Goal: Book appointment/travel/reservation

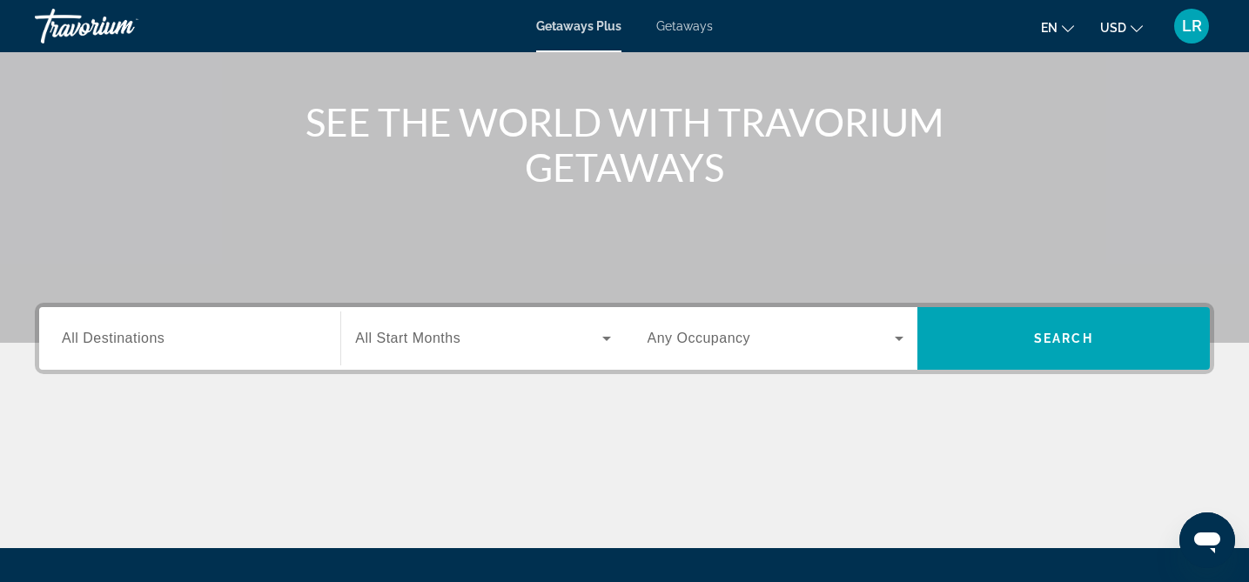
scroll to position [196, 0]
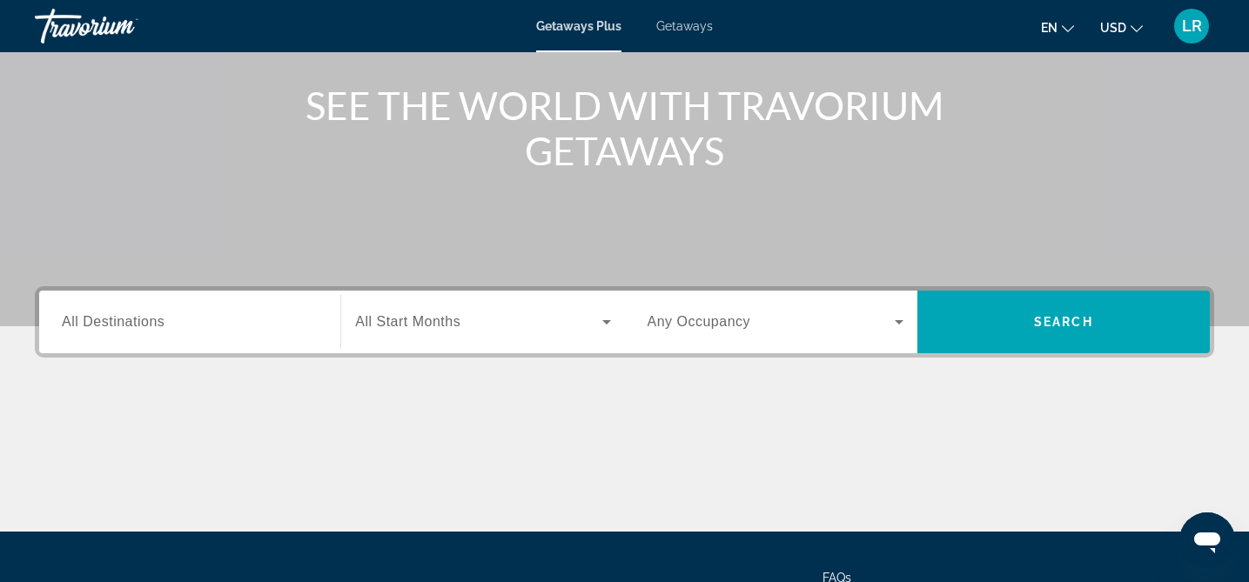
click at [131, 322] on span "All Destinations" at bounding box center [113, 321] width 103 height 15
click at [131, 322] on input "Destination All Destinations" at bounding box center [190, 322] width 256 height 21
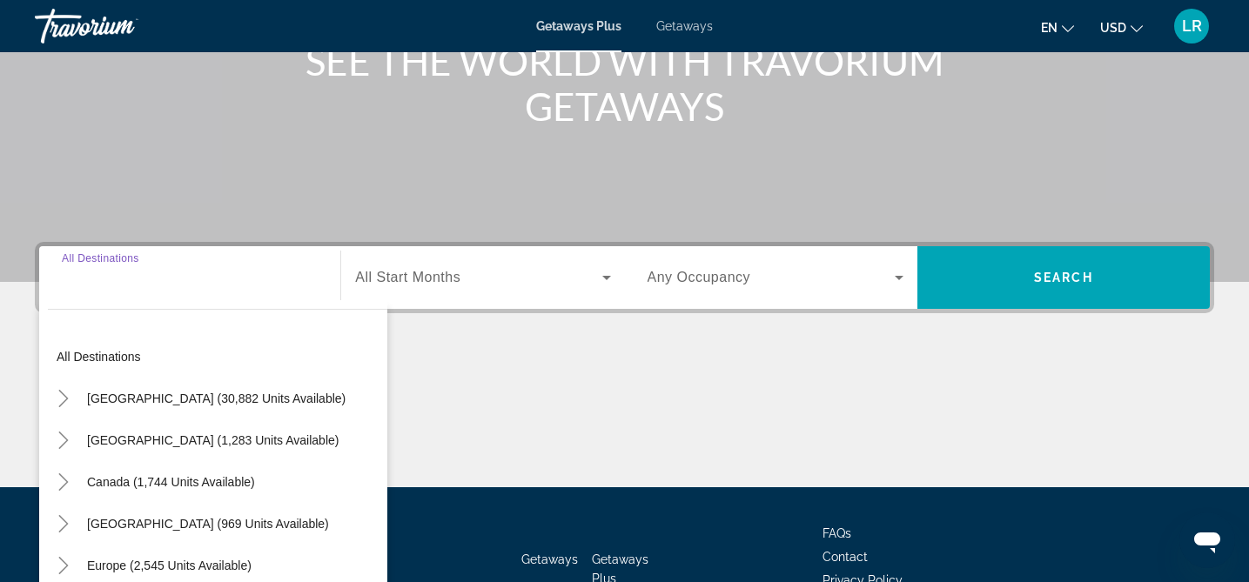
scroll to position [359, 0]
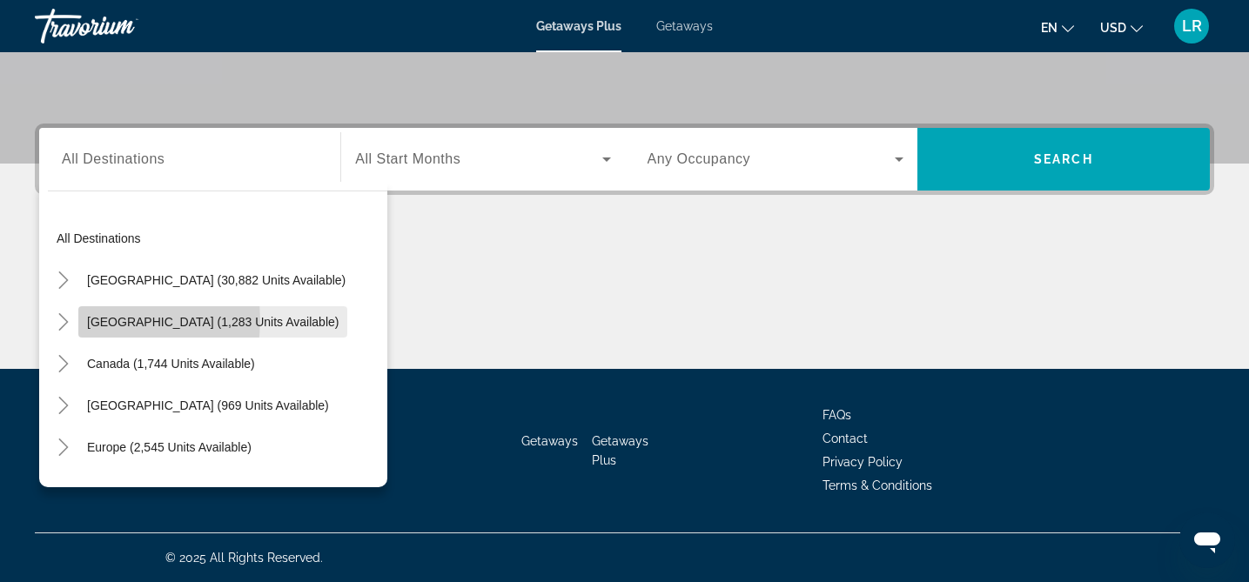
click at [106, 320] on span "[GEOGRAPHIC_DATA] (1,283 units available)" at bounding box center [212, 322] width 251 height 14
type input "**********"
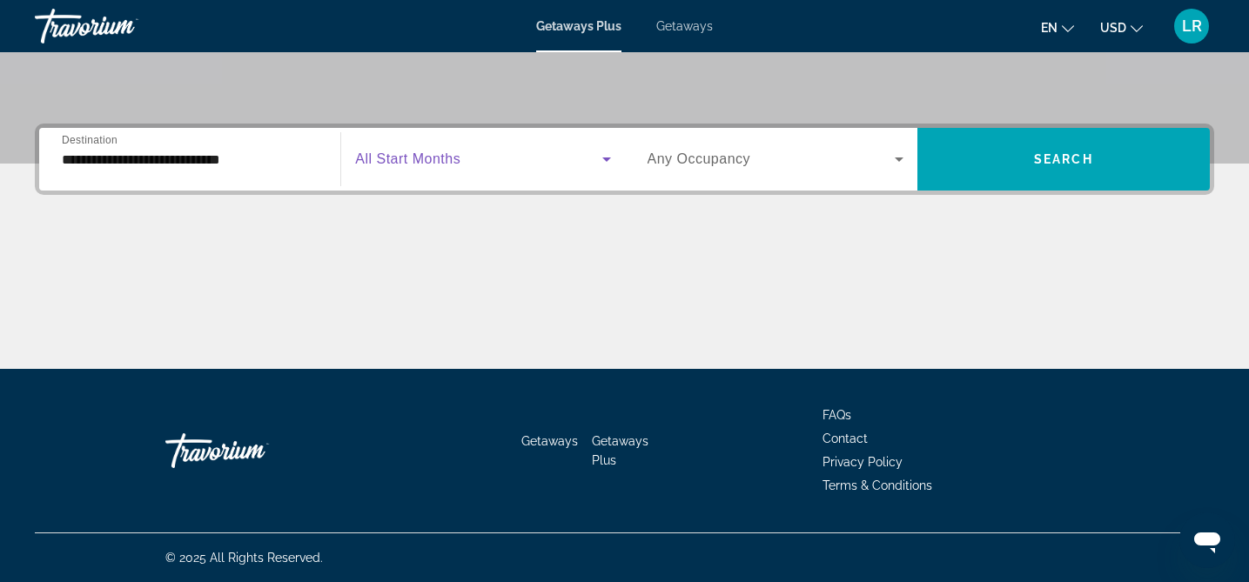
click at [606, 159] on icon "Search widget" at bounding box center [606, 160] width 9 height 4
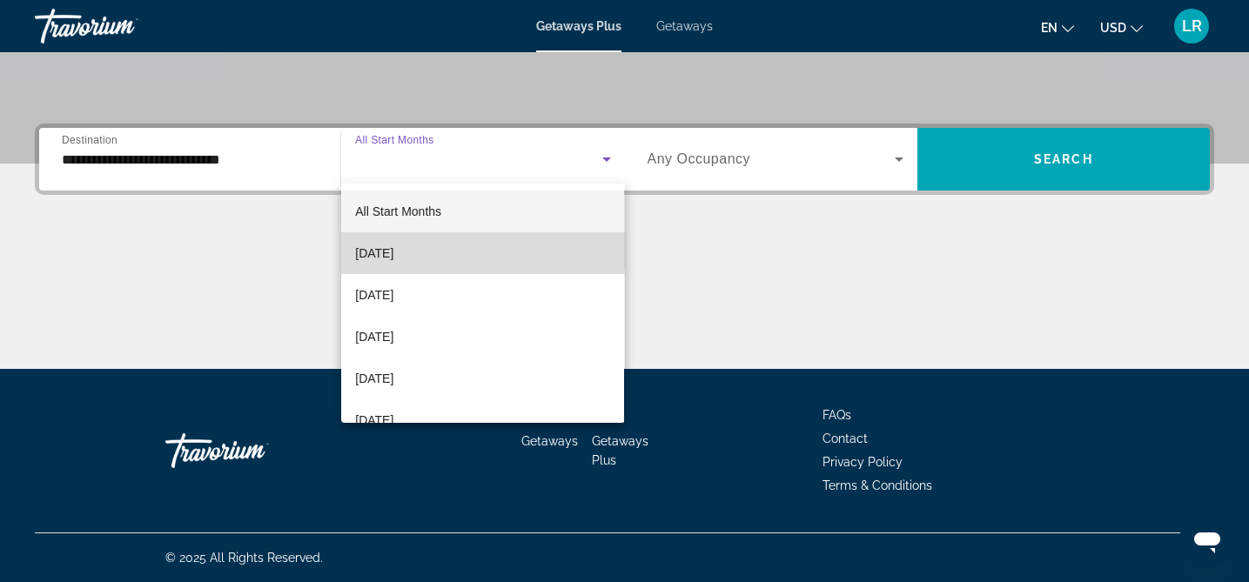
click at [393, 248] on span "[DATE]" at bounding box center [374, 253] width 38 height 21
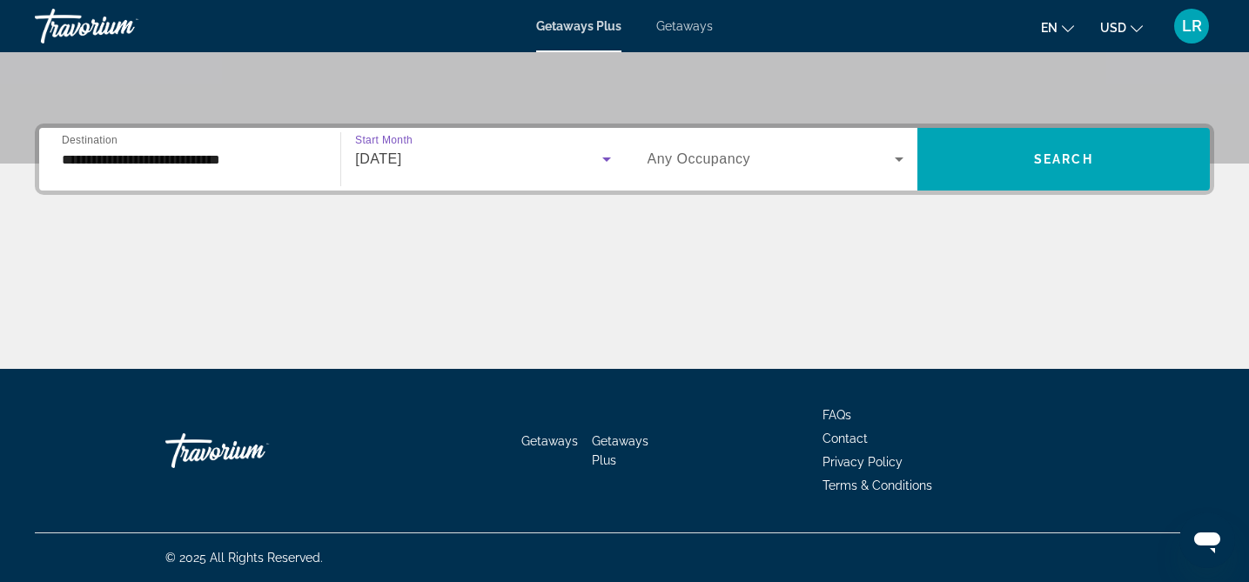
click at [897, 155] on icon "Search widget" at bounding box center [898, 159] width 21 height 21
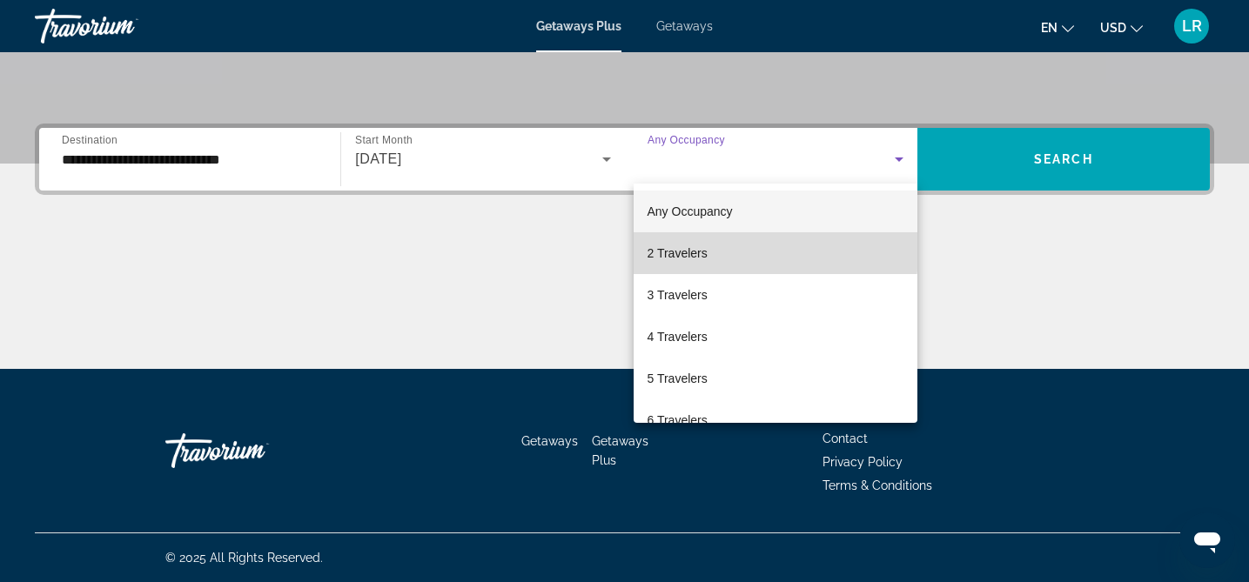
click at [660, 249] on span "2 Travelers" at bounding box center [677, 253] width 60 height 21
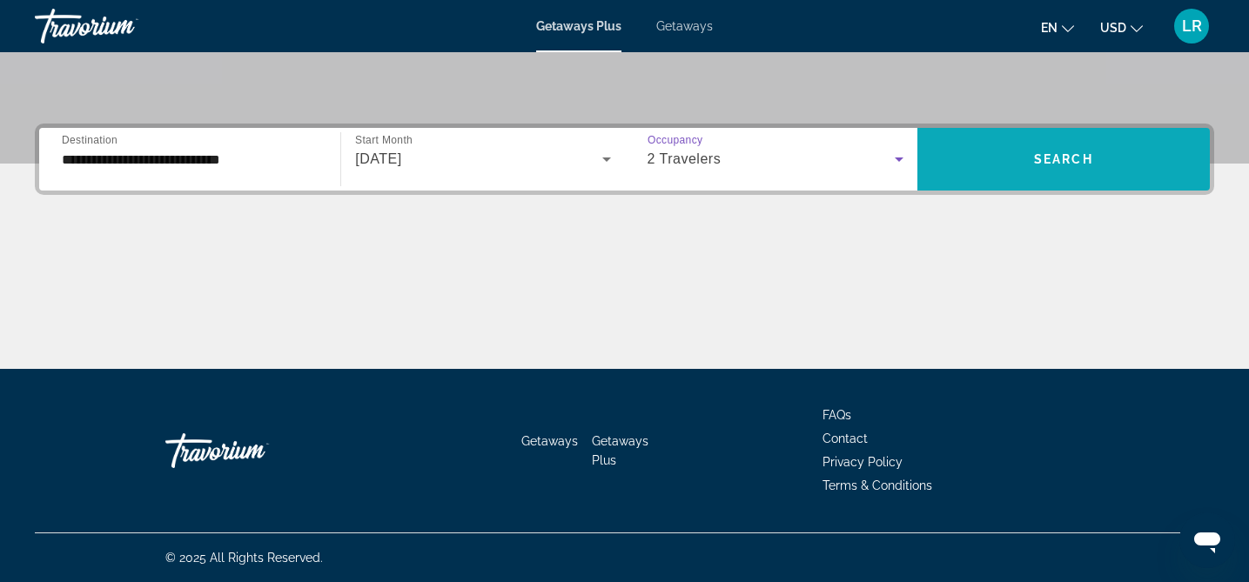
click at [1028, 145] on span "Search widget" at bounding box center [1063, 159] width 292 height 42
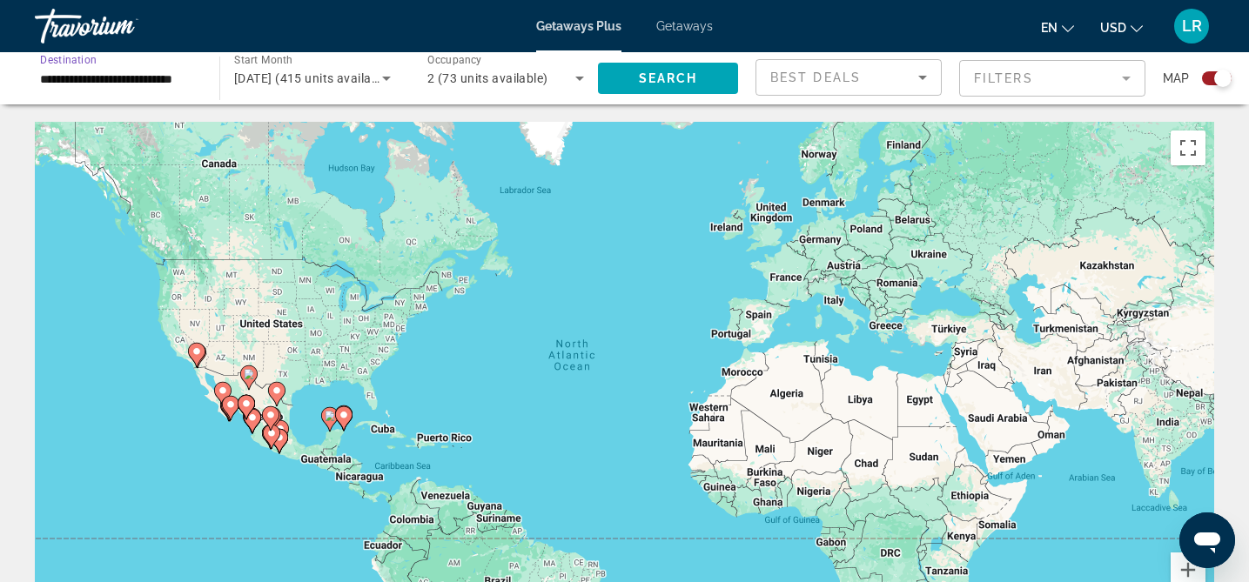
click at [143, 78] on input "**********" at bounding box center [118, 79] width 157 height 21
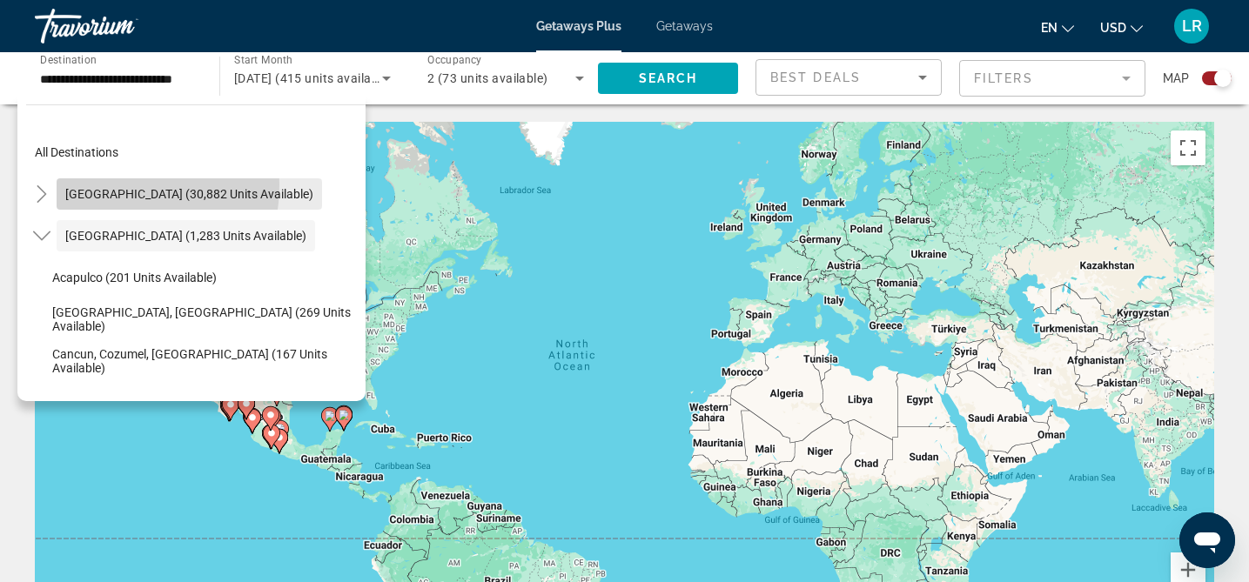
click at [94, 185] on span "Search widget" at bounding box center [189, 194] width 265 height 42
type input "**********"
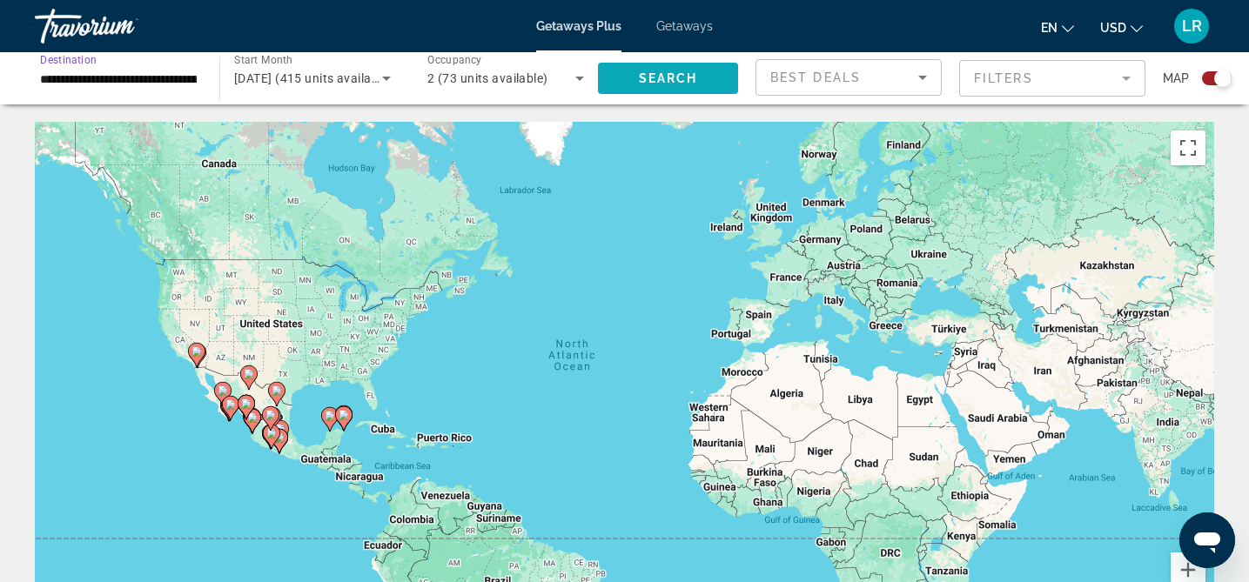
click at [666, 69] on span "Search widget" at bounding box center [668, 78] width 140 height 42
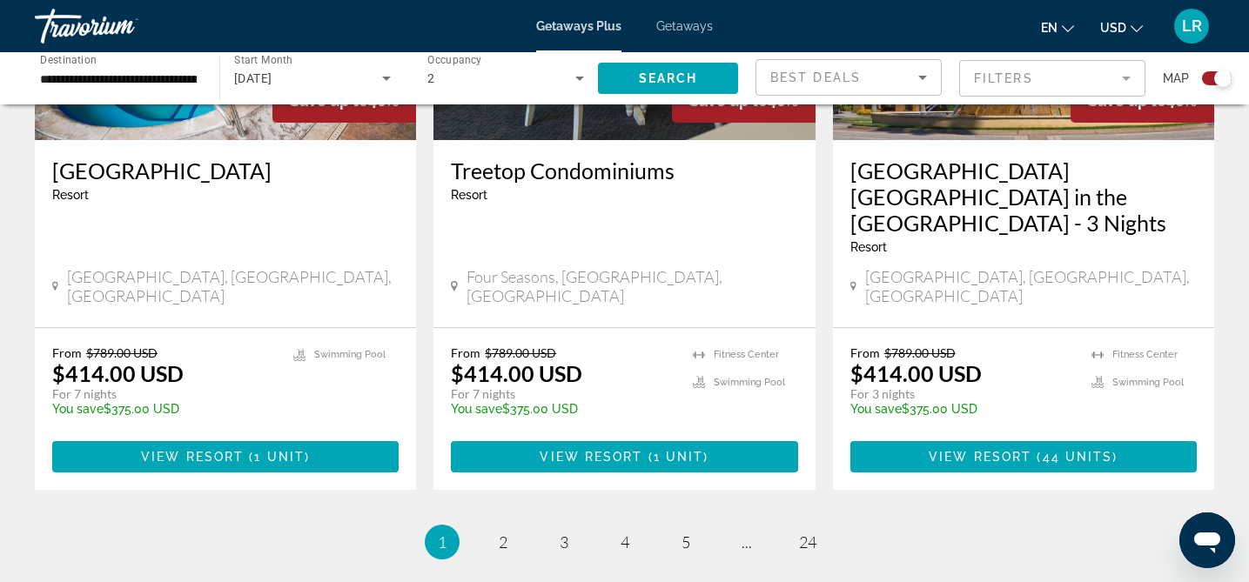
scroll to position [2816, 0]
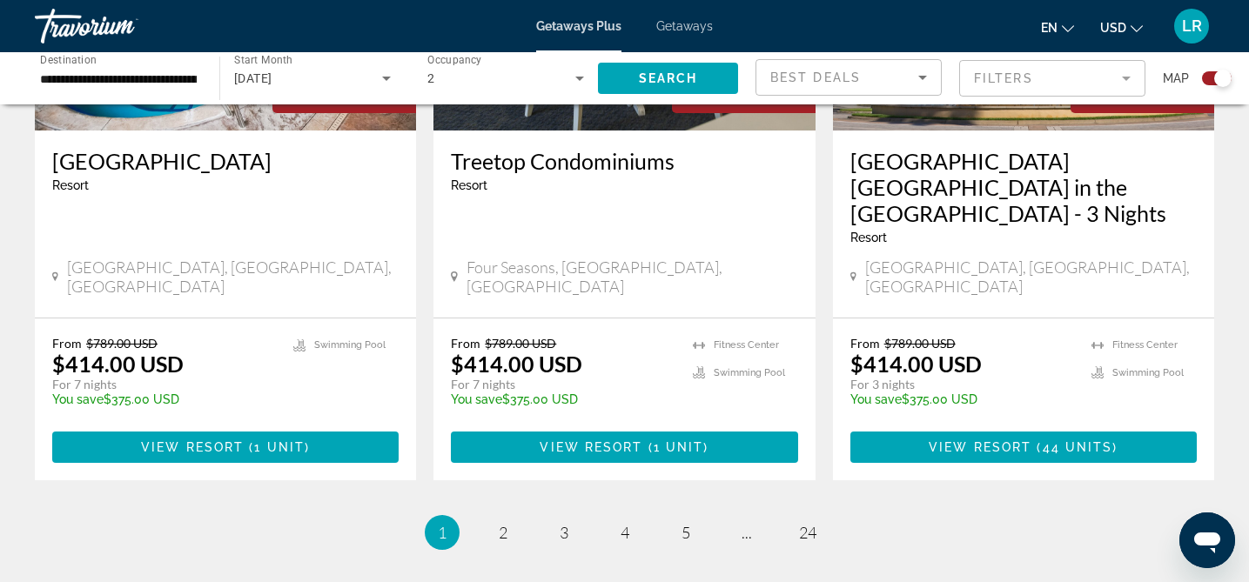
click at [1002, 75] on mat-form-field "Filters" at bounding box center [1052, 78] width 186 height 37
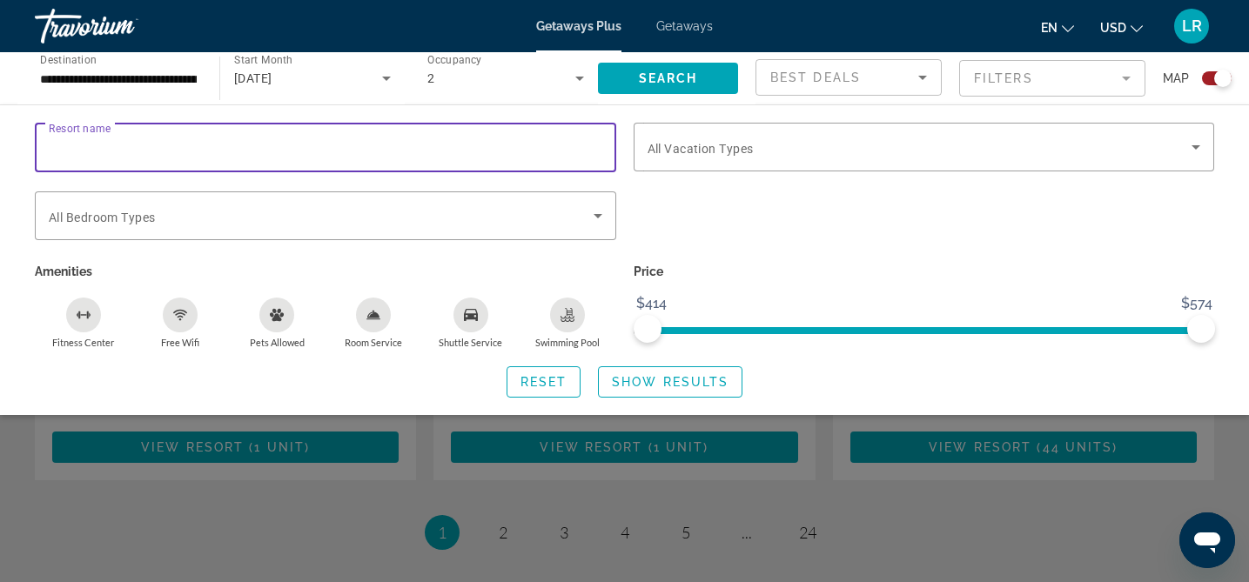
click at [124, 148] on input "Resort name" at bounding box center [325, 147] width 553 height 21
click at [1193, 147] on icon "Search widget" at bounding box center [1195, 147] width 9 height 4
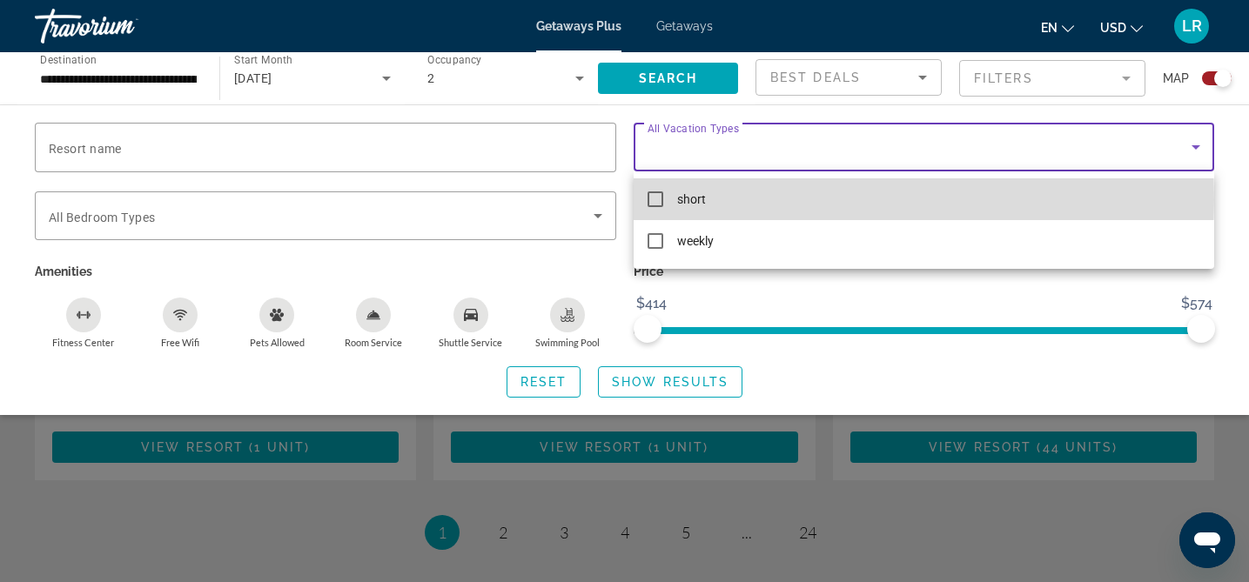
click at [654, 199] on mat-pseudo-checkbox at bounding box center [655, 199] width 16 height 16
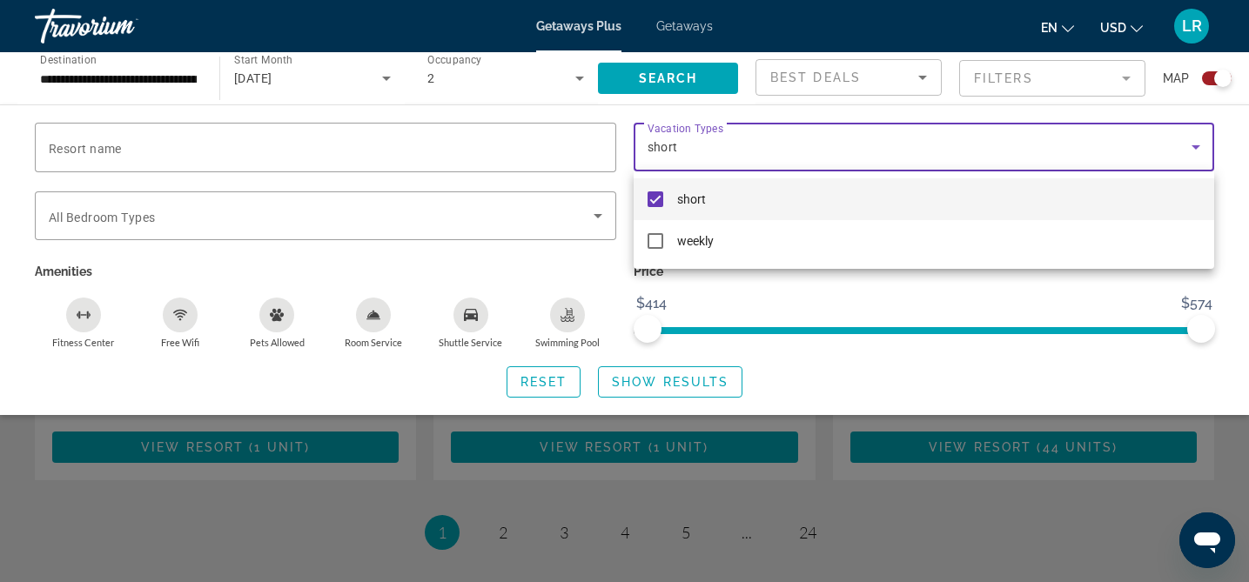
click at [211, 148] on div at bounding box center [624, 291] width 1249 height 582
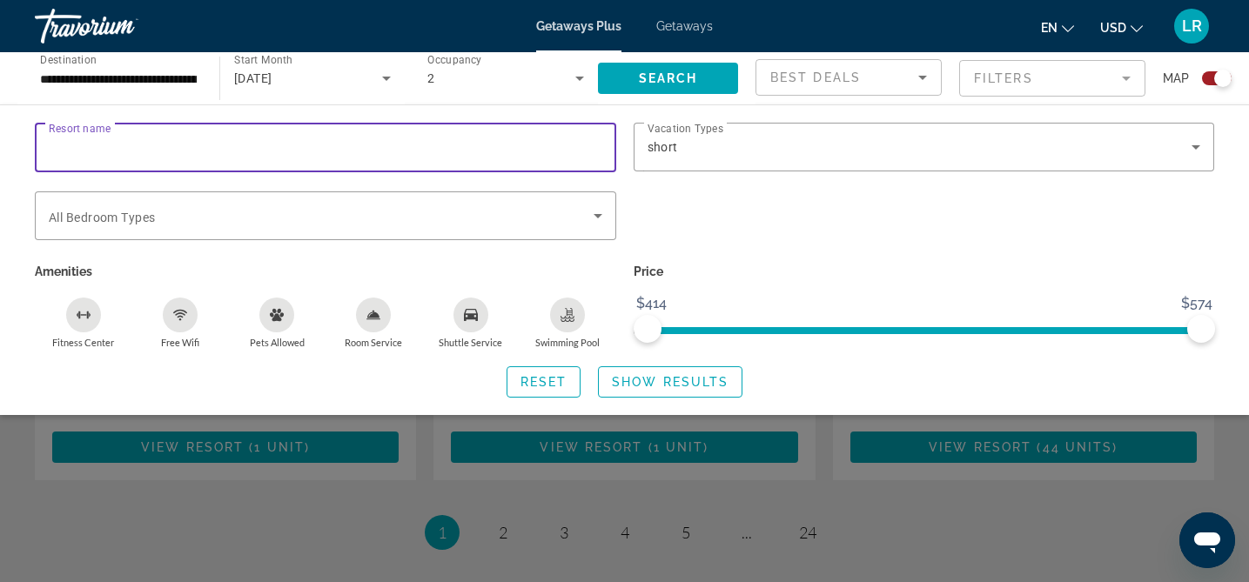
click at [177, 143] on input "Resort name" at bounding box center [325, 147] width 553 height 21
type input "****"
click at [647, 380] on span "Show Results" at bounding box center [670, 382] width 117 height 14
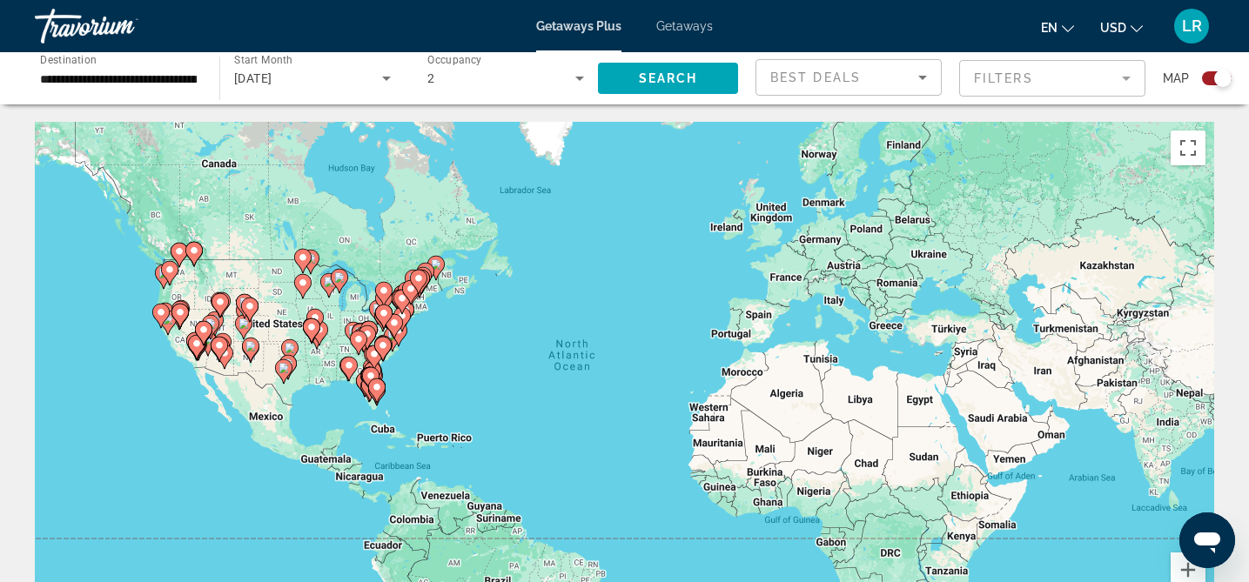
click at [999, 79] on mat-form-field "Filters" at bounding box center [1052, 78] width 186 height 37
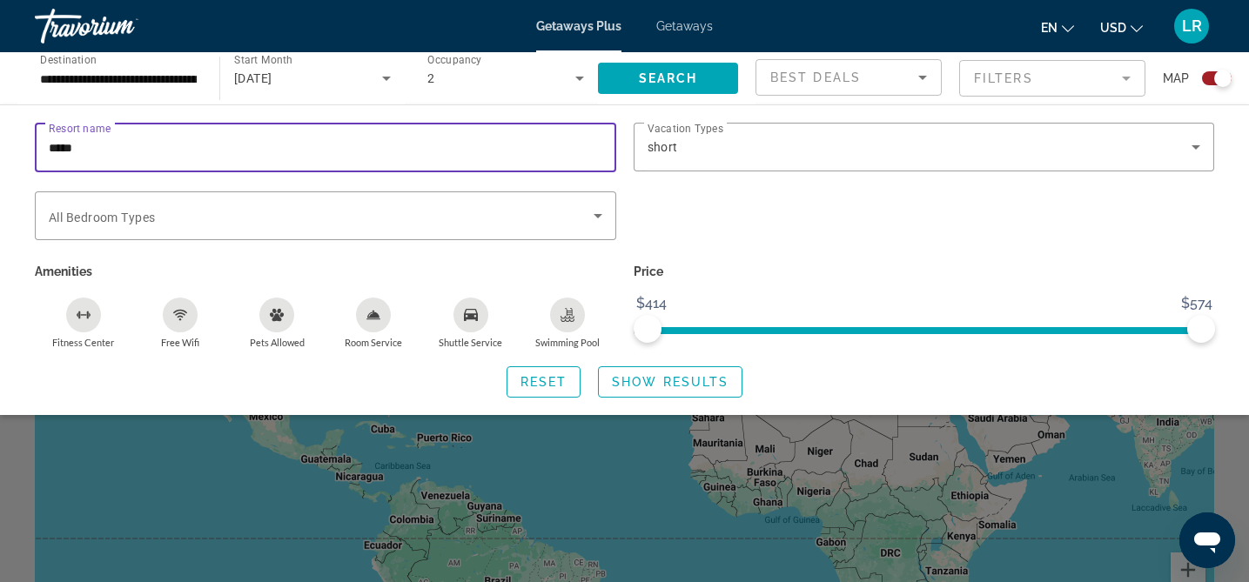
click at [76, 139] on input "****" at bounding box center [325, 147] width 553 height 21
type input "*"
click at [56, 143] on input "Resort name" at bounding box center [325, 147] width 553 height 21
paste input "**********"
type input "**********"
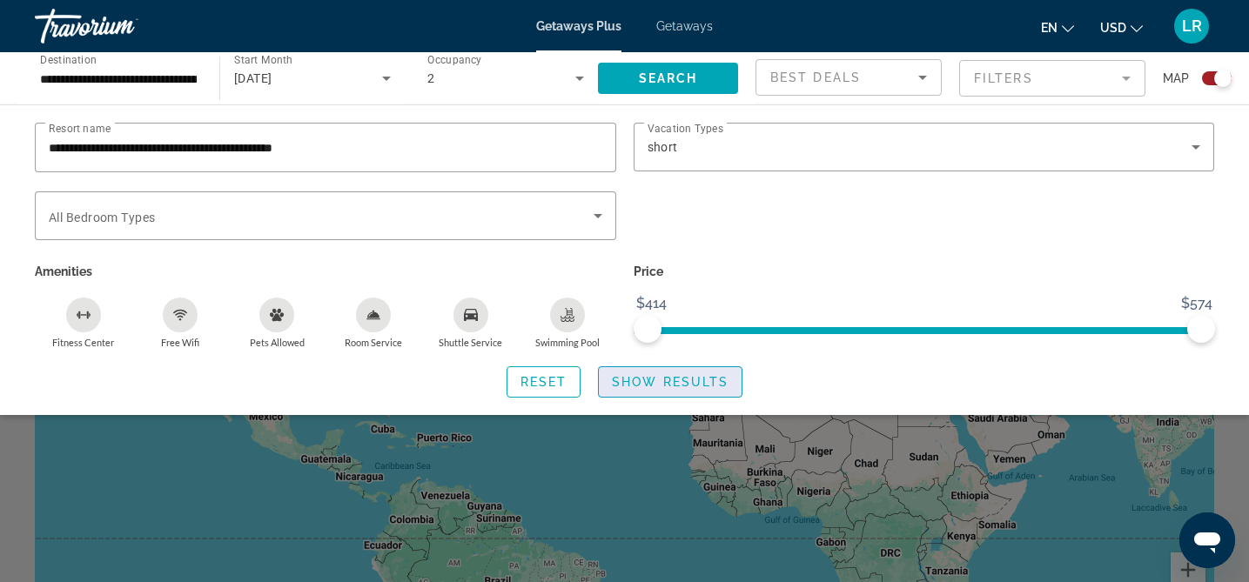
click at [671, 382] on span "Show Results" at bounding box center [670, 382] width 117 height 14
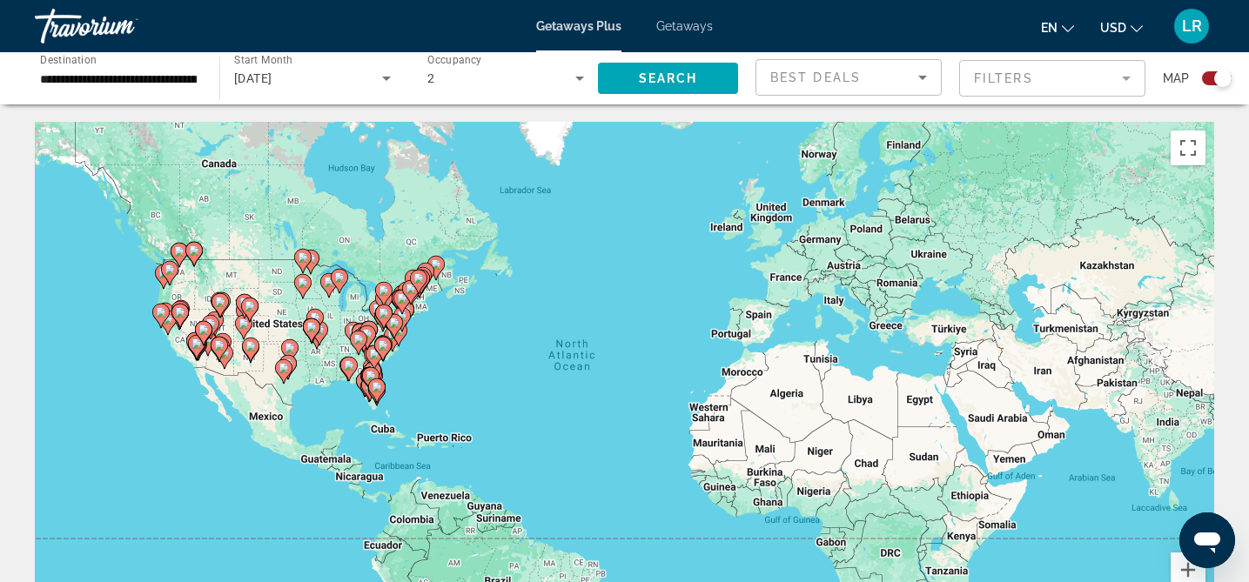
click at [1034, 88] on mat-form-field "Filters" at bounding box center [1052, 78] width 186 height 37
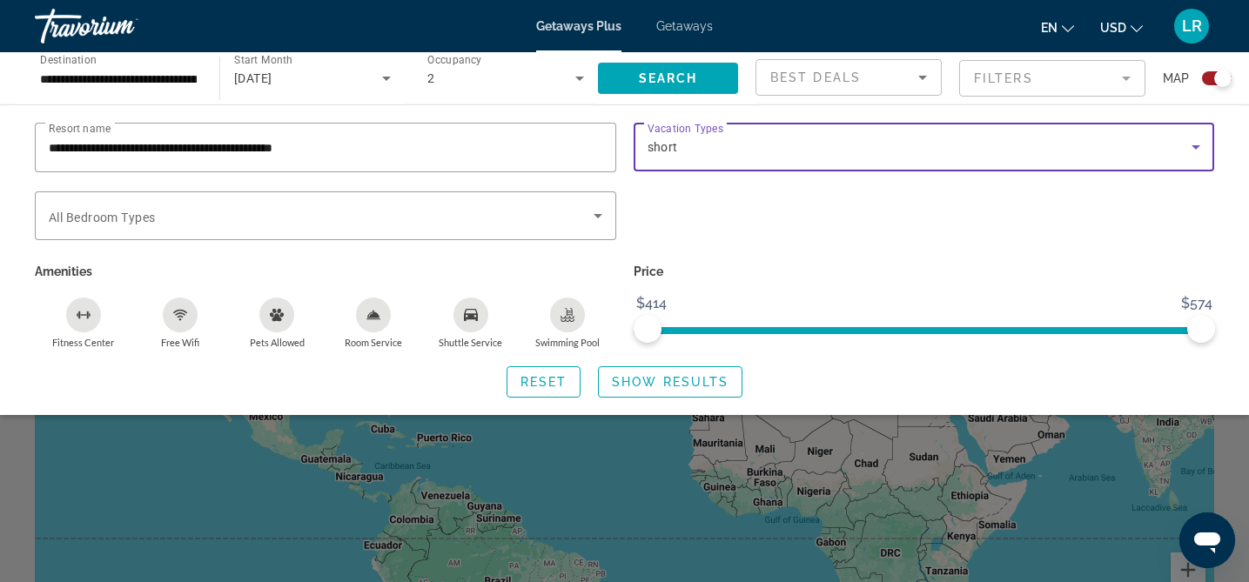
click at [1203, 145] on icon "Search widget" at bounding box center [1195, 147] width 21 height 21
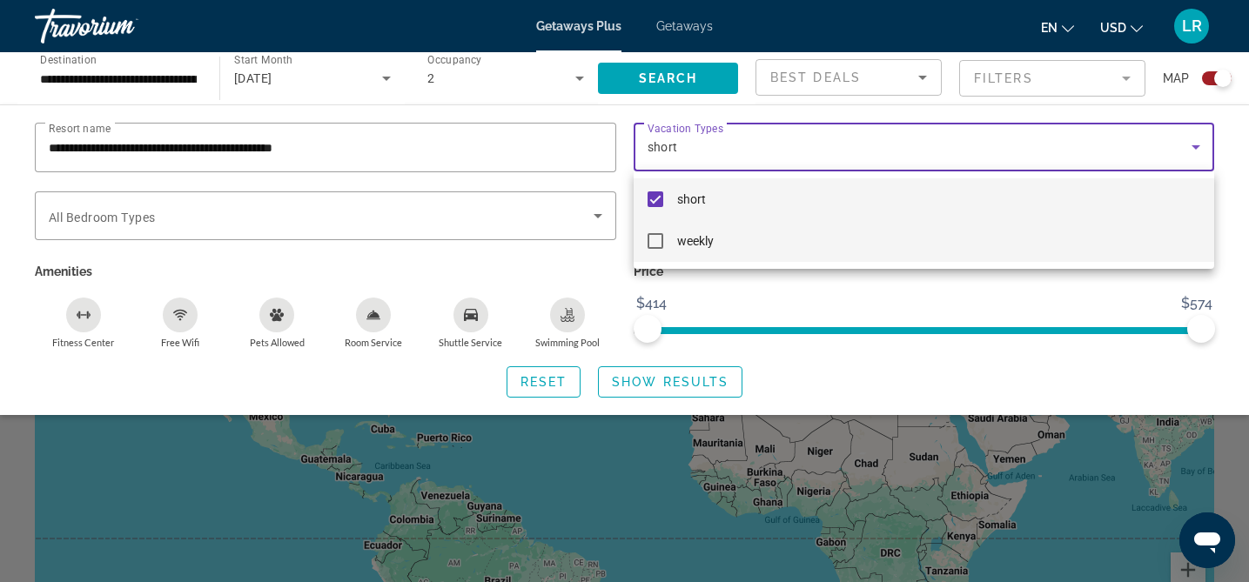
click at [657, 237] on mat-pseudo-checkbox at bounding box center [655, 241] width 16 height 16
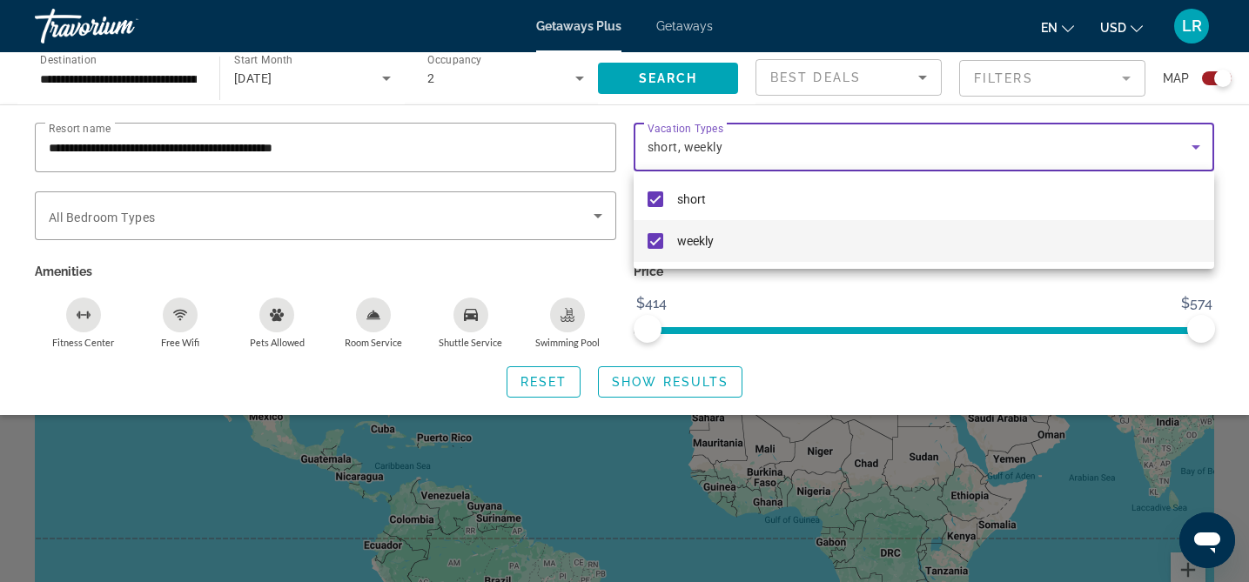
click at [600, 212] on div at bounding box center [624, 291] width 1249 height 582
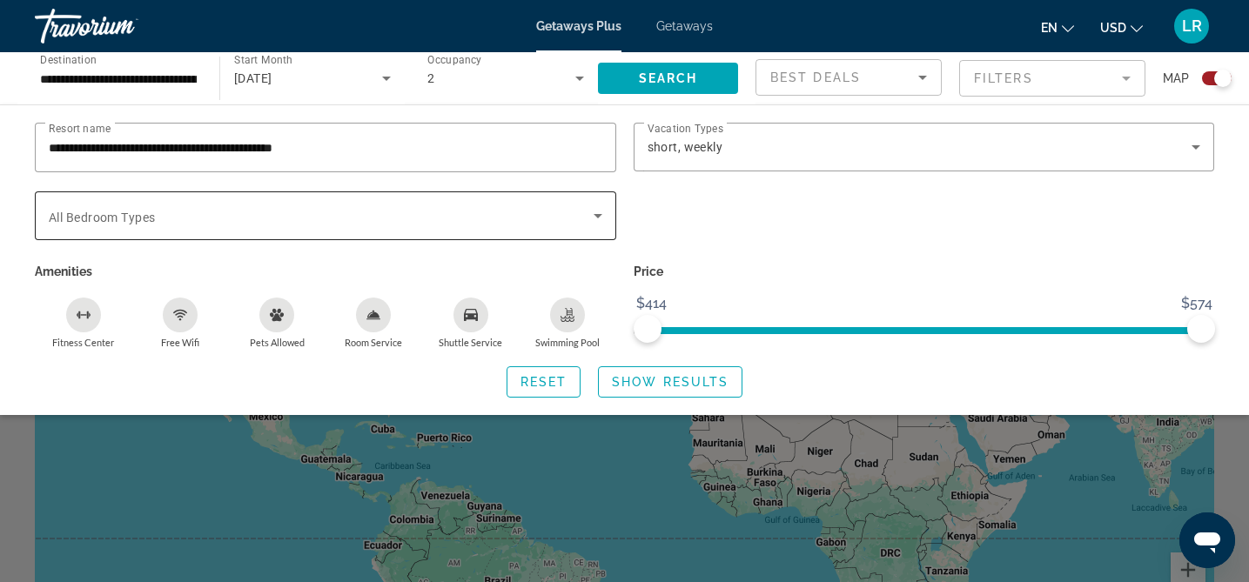
click at [595, 214] on icon "Search widget" at bounding box center [597, 216] width 9 height 4
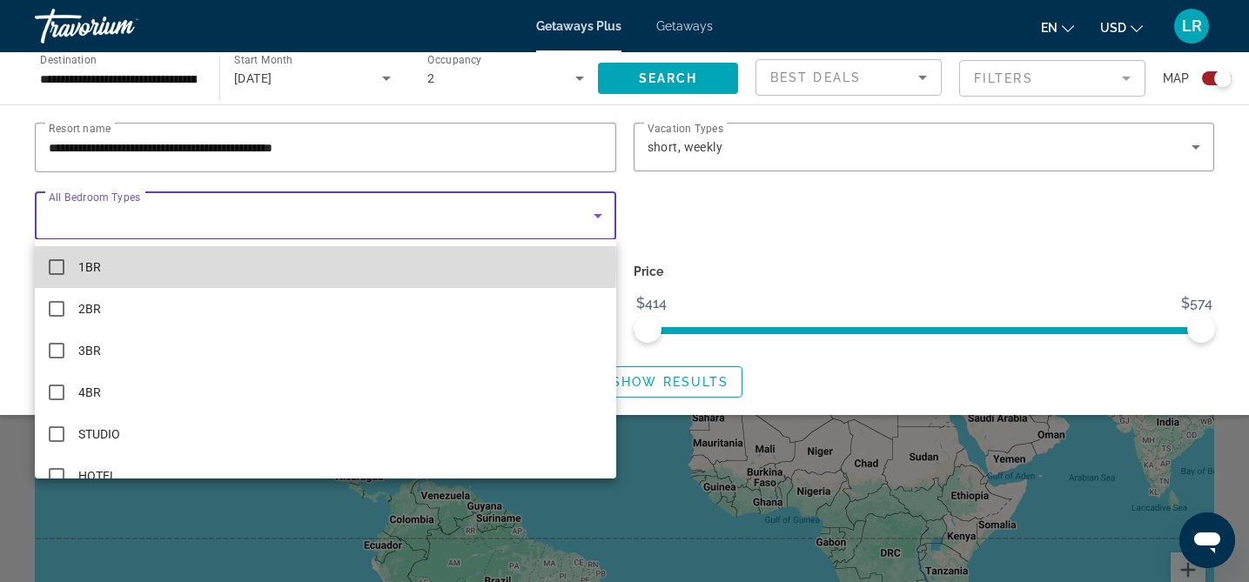
click at [57, 265] on mat-pseudo-checkbox at bounding box center [57, 267] width 16 height 16
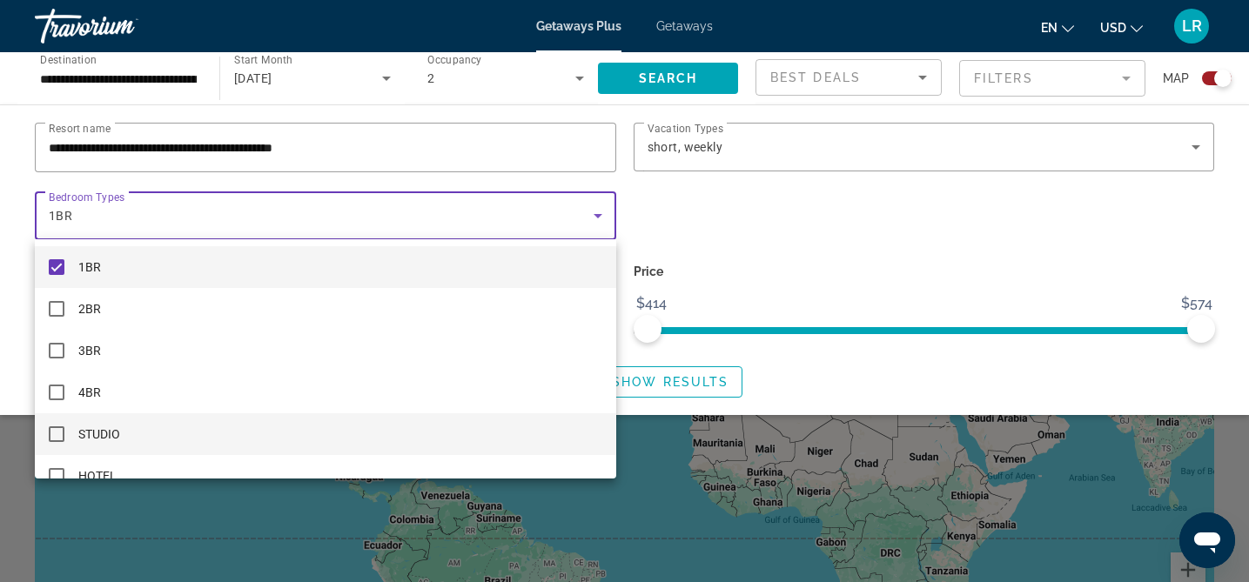
click at [61, 433] on mat-pseudo-checkbox at bounding box center [57, 434] width 16 height 16
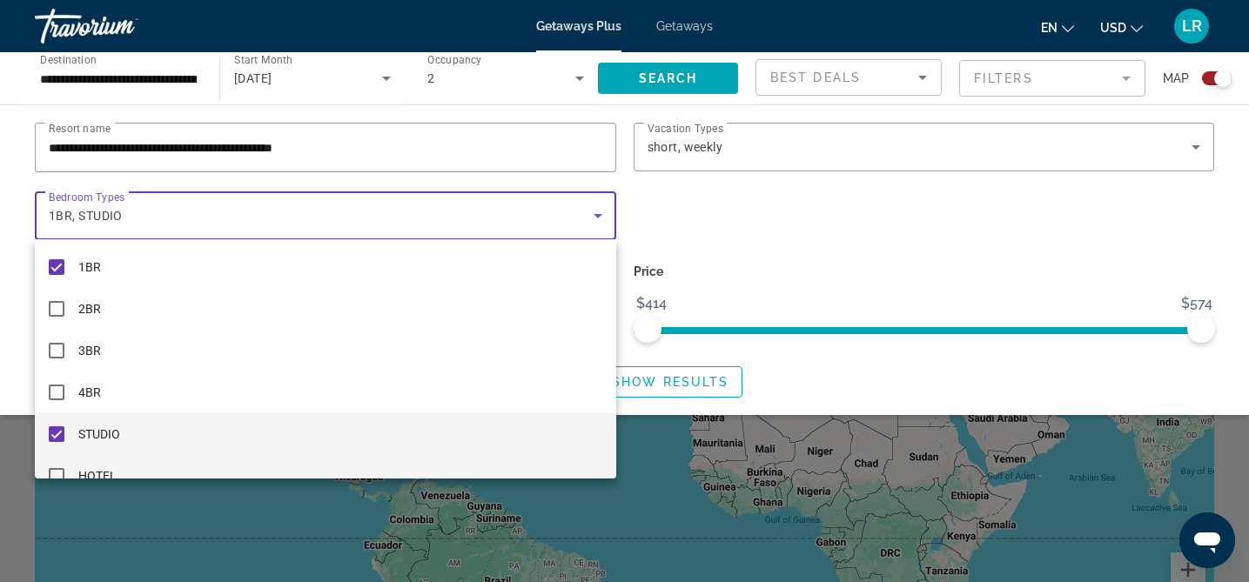
click at [57, 469] on mat-pseudo-checkbox at bounding box center [57, 476] width 16 height 16
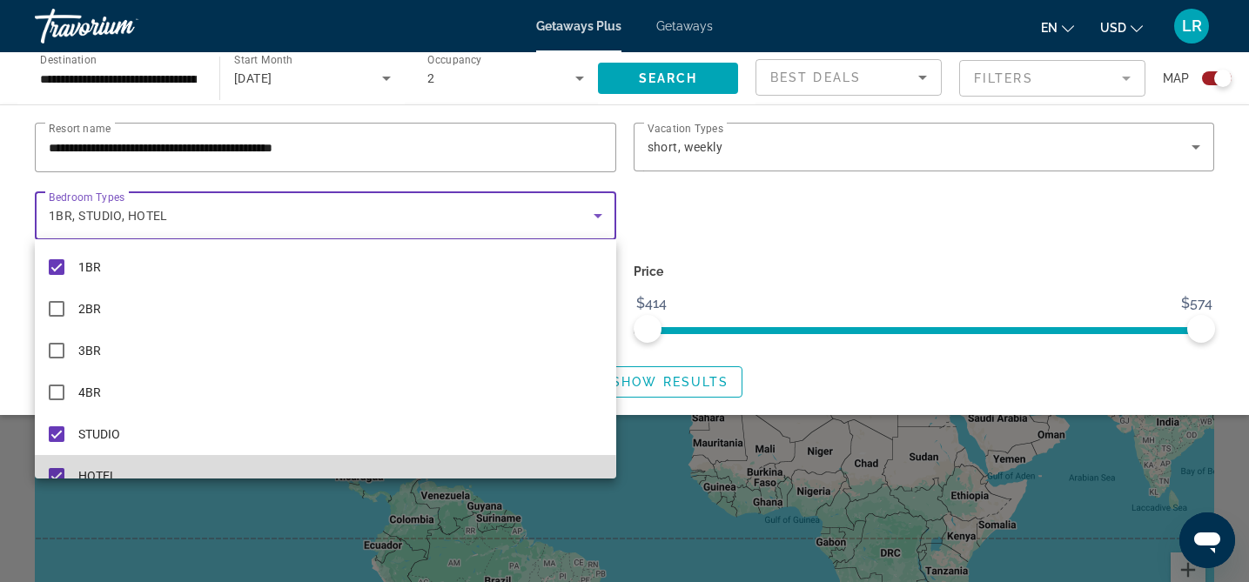
scroll to position [18, 0]
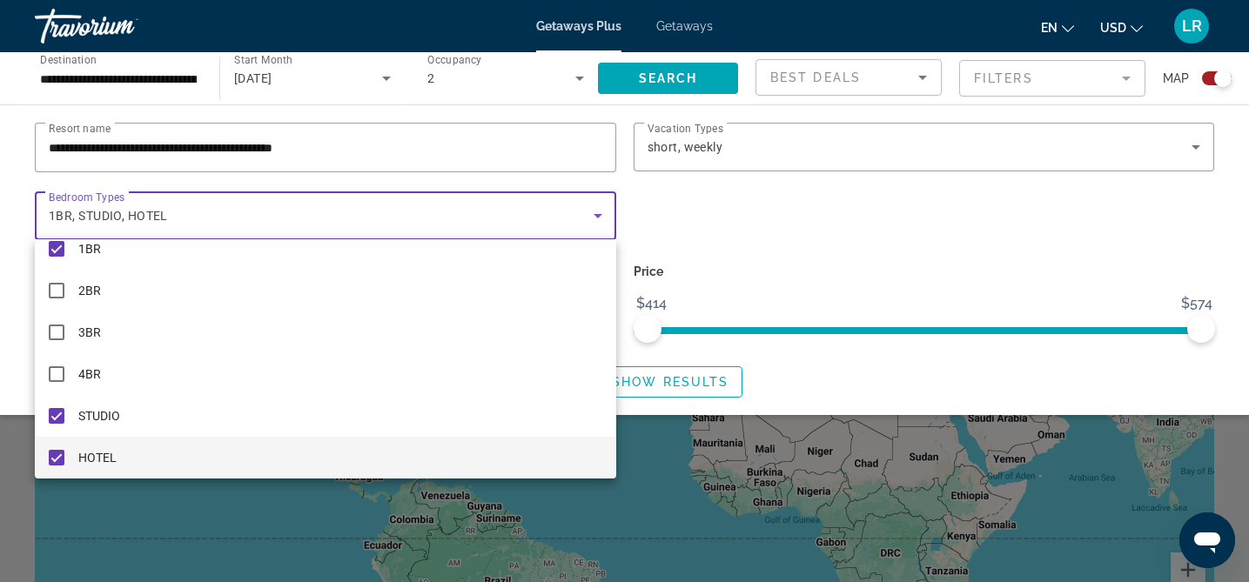
click at [671, 387] on div at bounding box center [624, 291] width 1249 height 582
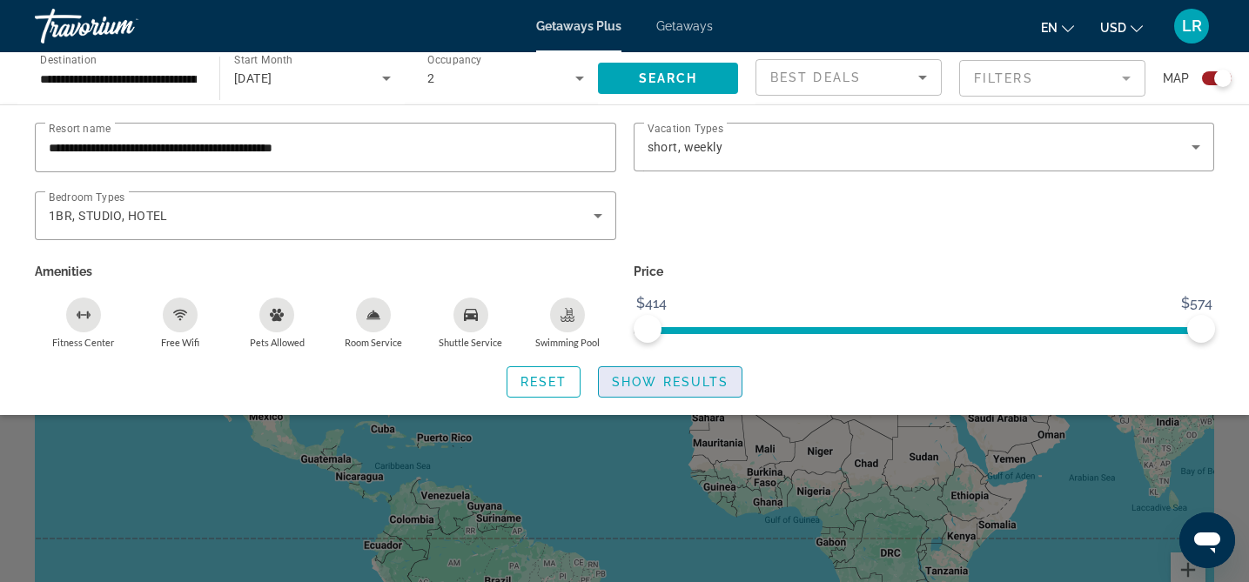
click at [676, 382] on span "Show Results" at bounding box center [670, 382] width 117 height 14
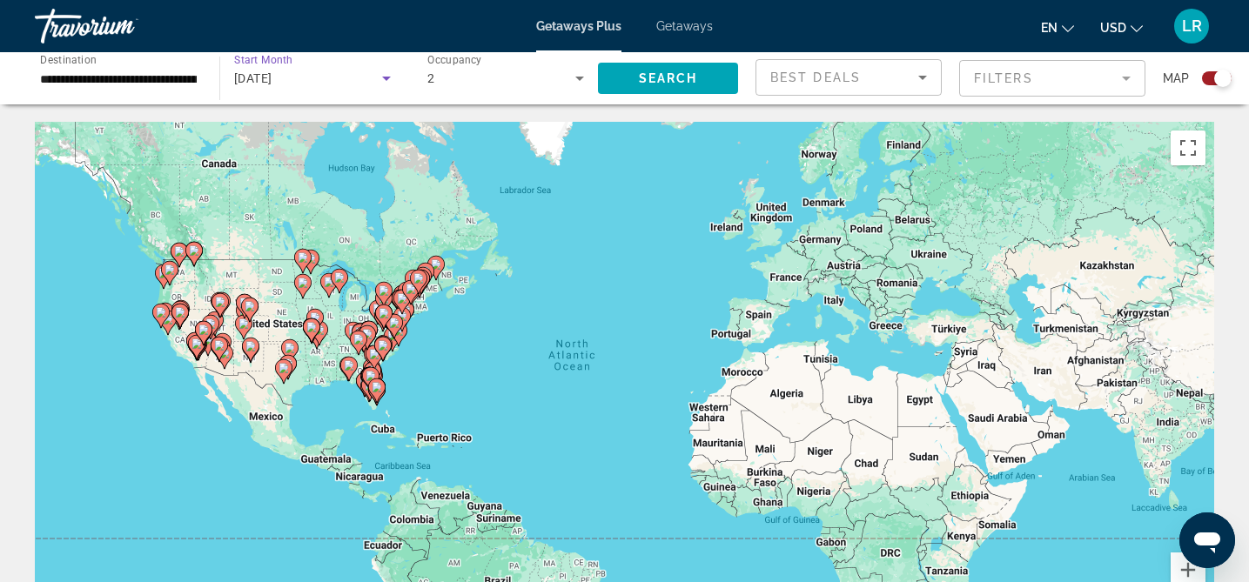
click at [380, 80] on icon "Search widget" at bounding box center [386, 78] width 21 height 21
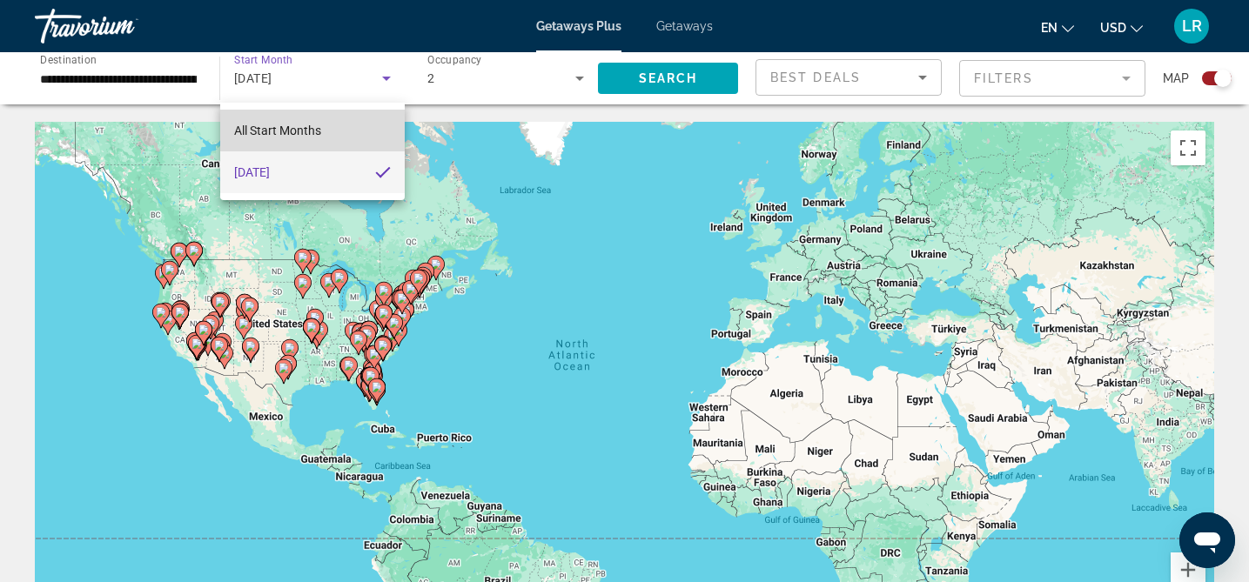
click at [318, 125] on span "All Start Months" at bounding box center [277, 131] width 87 height 14
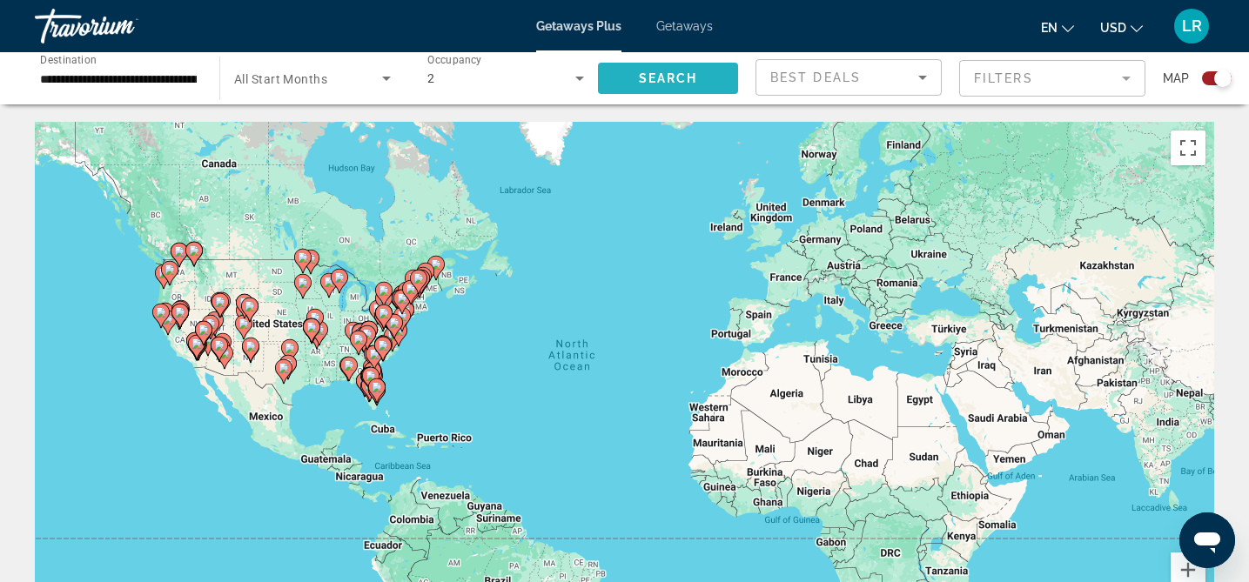
click at [697, 72] on span "Search" at bounding box center [668, 78] width 59 height 14
click at [1049, 74] on mat-form-field "Filters" at bounding box center [1052, 78] width 186 height 37
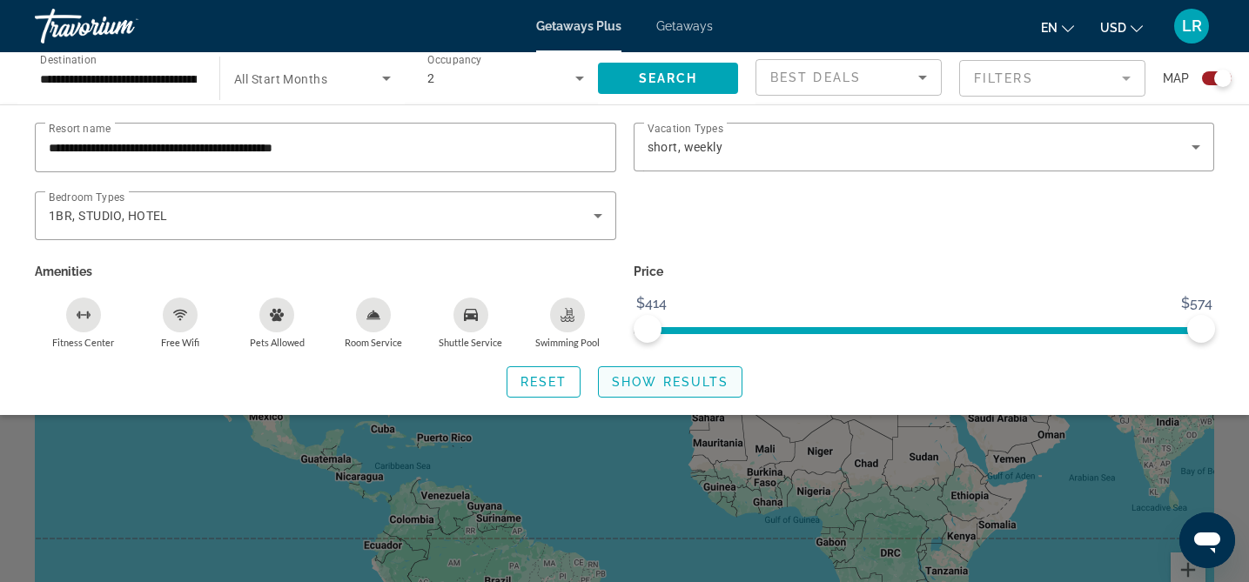
click at [671, 376] on span "Show Results" at bounding box center [670, 382] width 117 height 14
click at [669, 380] on span "Show Results" at bounding box center [670, 382] width 117 height 14
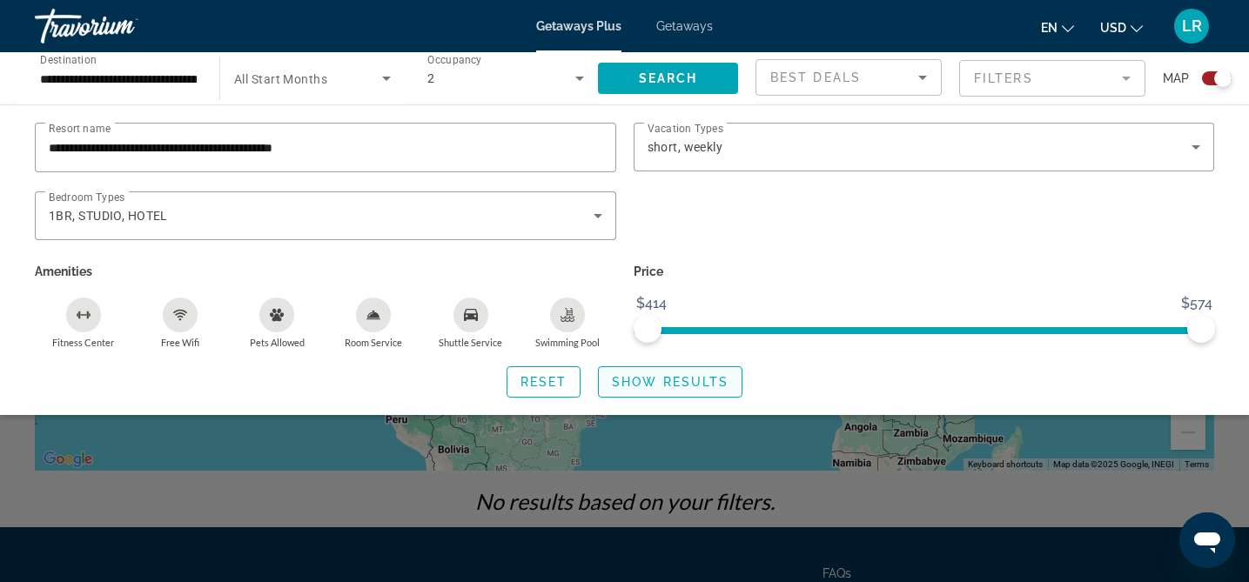
scroll to position [332, 0]
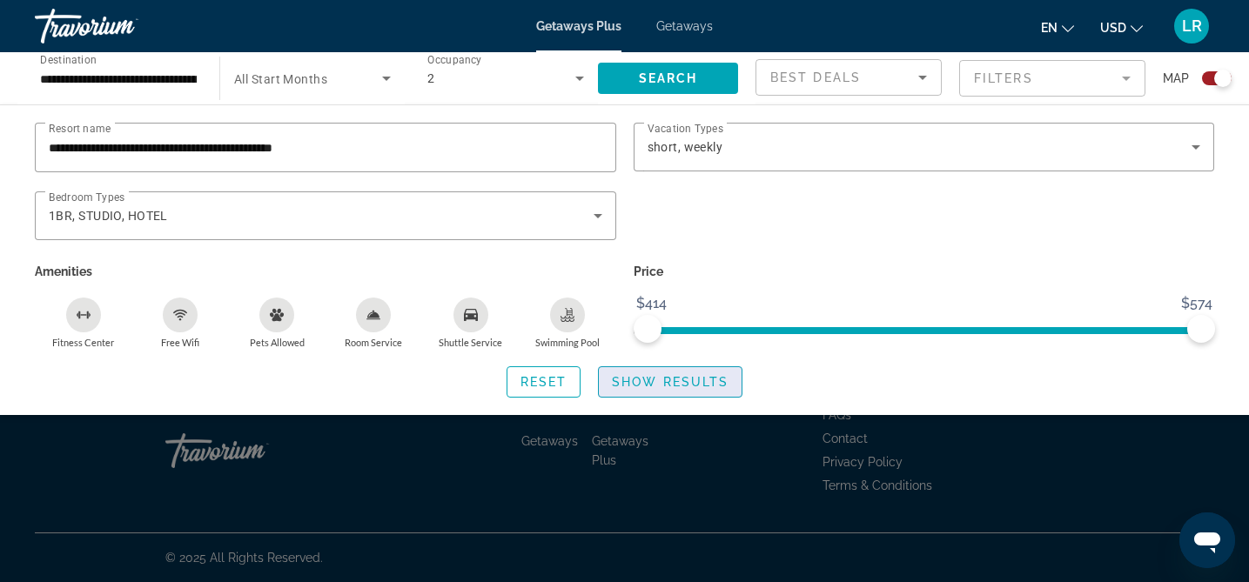
click at [704, 381] on span "Show Results" at bounding box center [670, 382] width 117 height 14
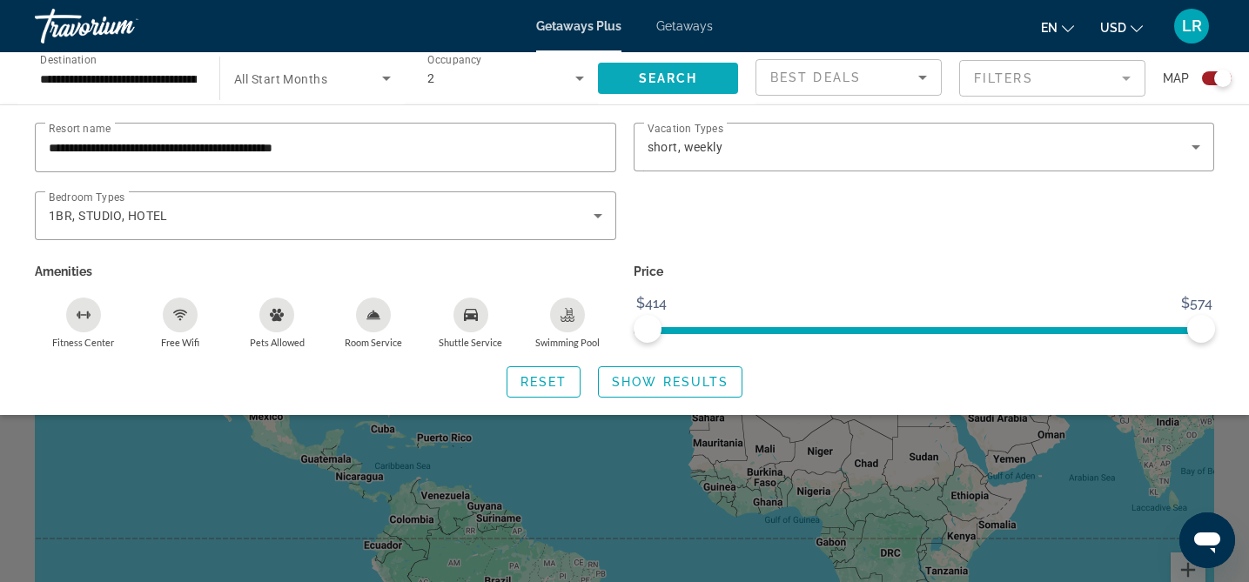
click at [695, 78] on span "Search" at bounding box center [668, 78] width 59 height 14
click at [1205, 77] on div "Search widget" at bounding box center [1217, 78] width 30 height 14
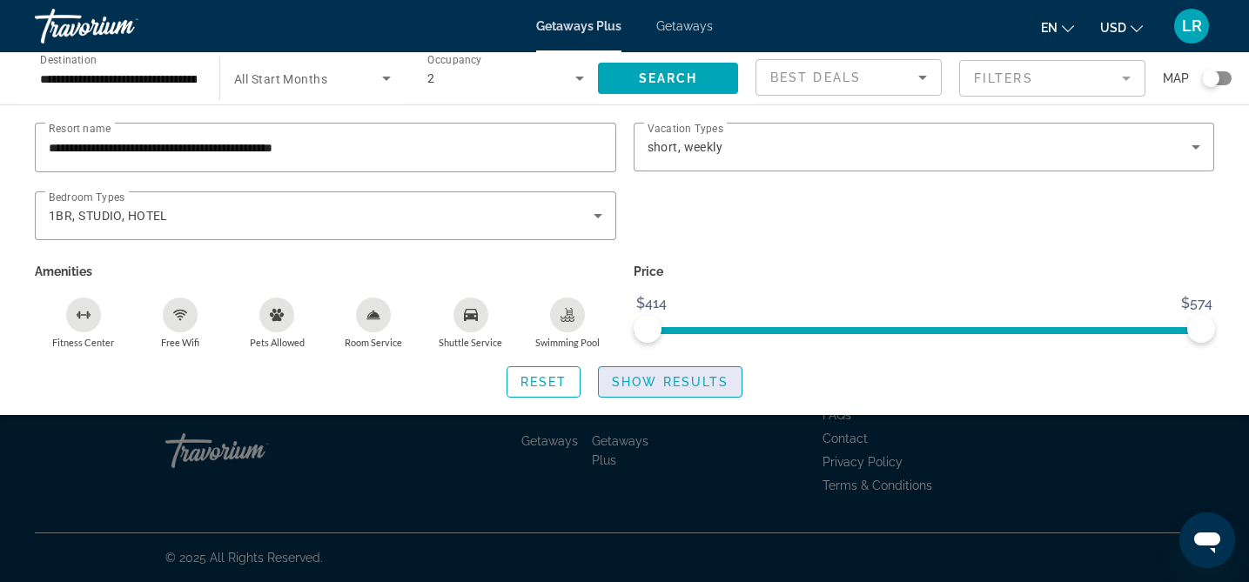
click at [710, 384] on span "Show Results" at bounding box center [670, 382] width 117 height 14
click at [388, 75] on icon "Search widget" at bounding box center [386, 78] width 21 height 21
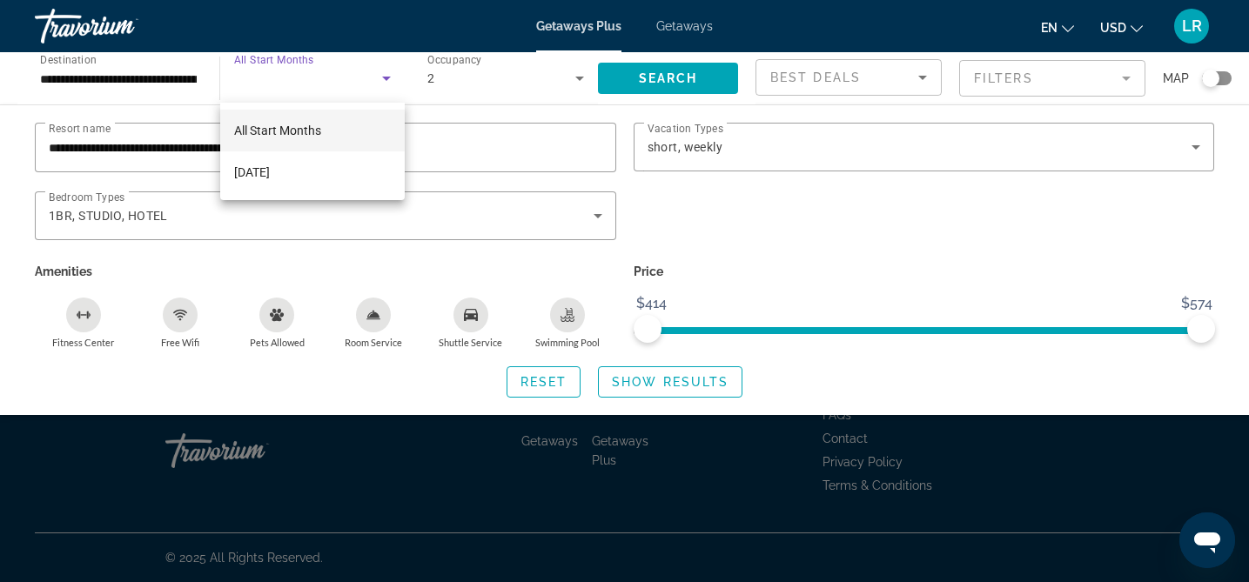
click at [383, 84] on div at bounding box center [624, 291] width 1249 height 582
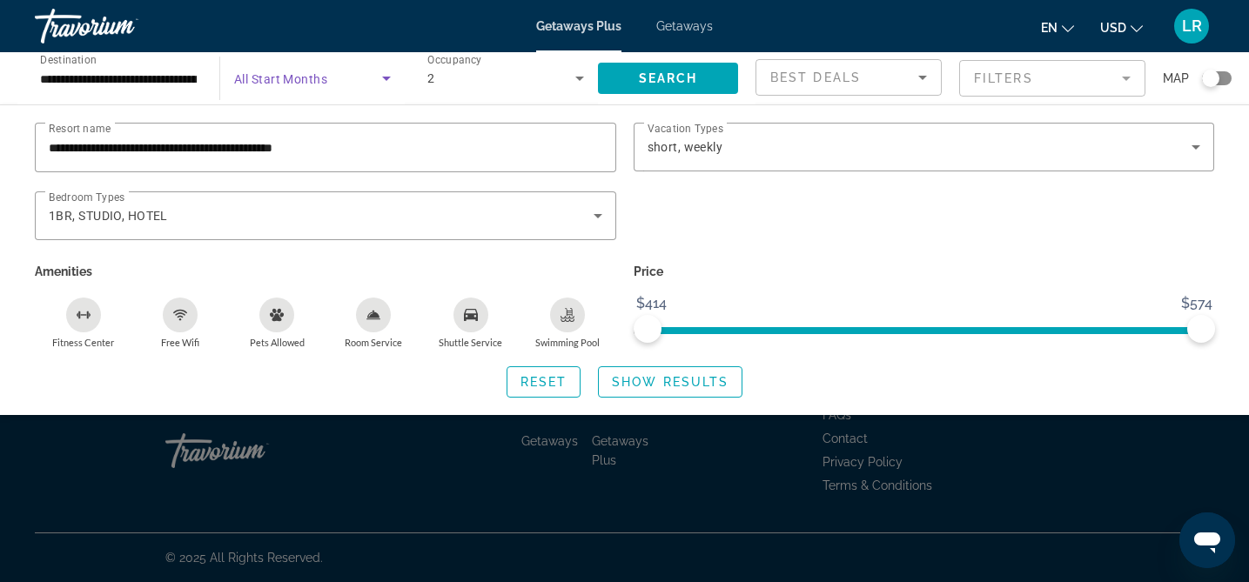
click at [386, 84] on icon "Search widget" at bounding box center [386, 78] width 21 height 21
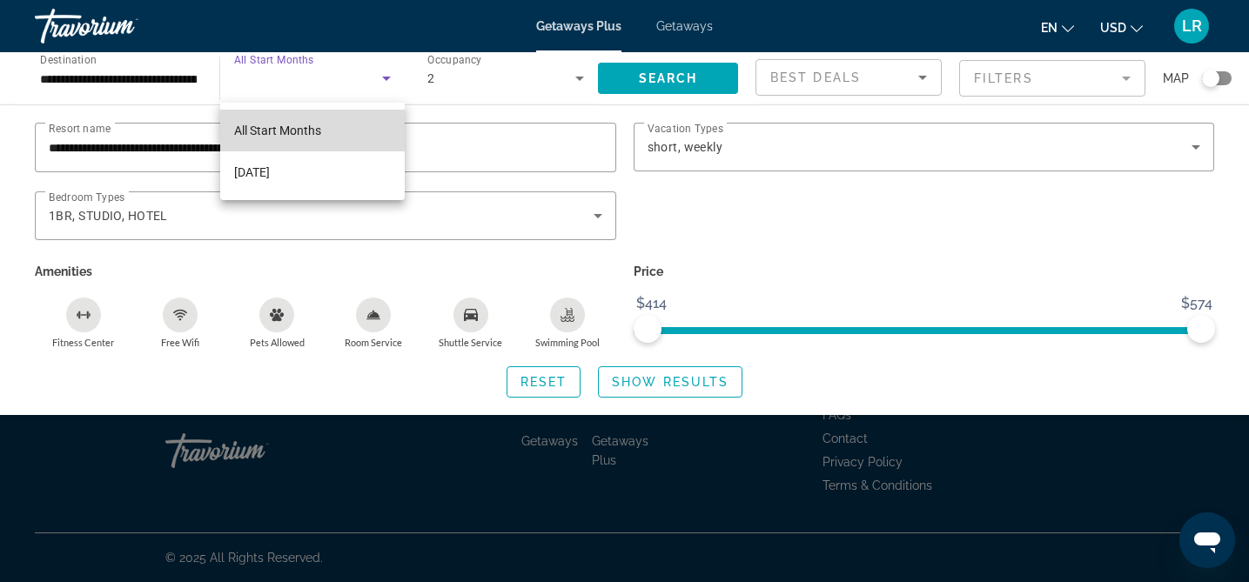
click at [303, 131] on span "All Start Months" at bounding box center [277, 131] width 87 height 14
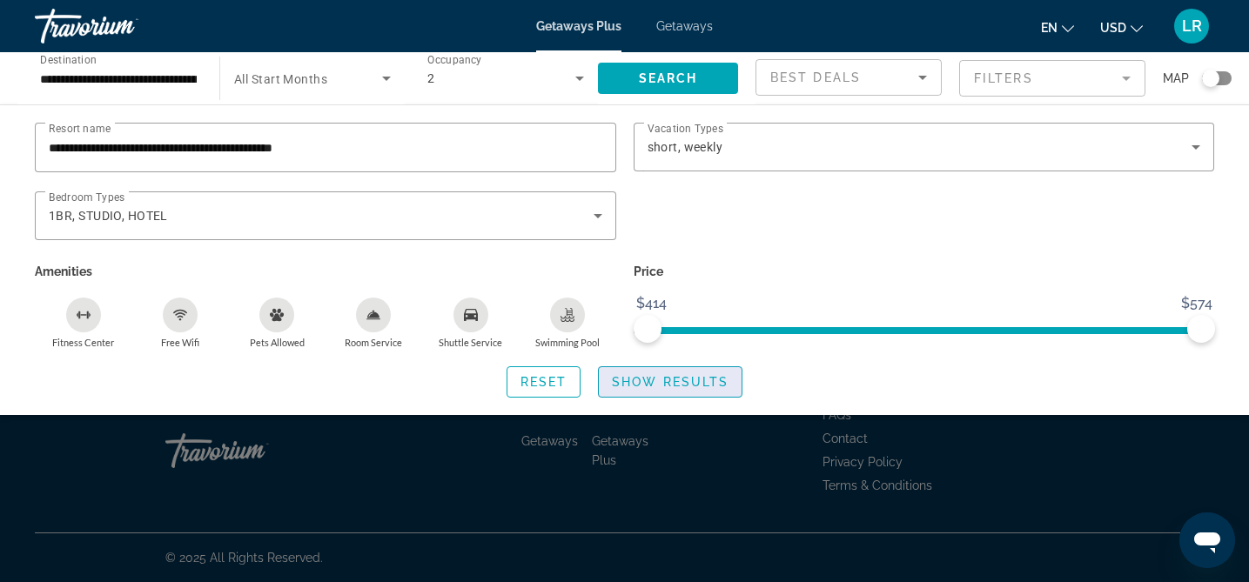
click at [665, 375] on span "Show Results" at bounding box center [670, 382] width 117 height 14
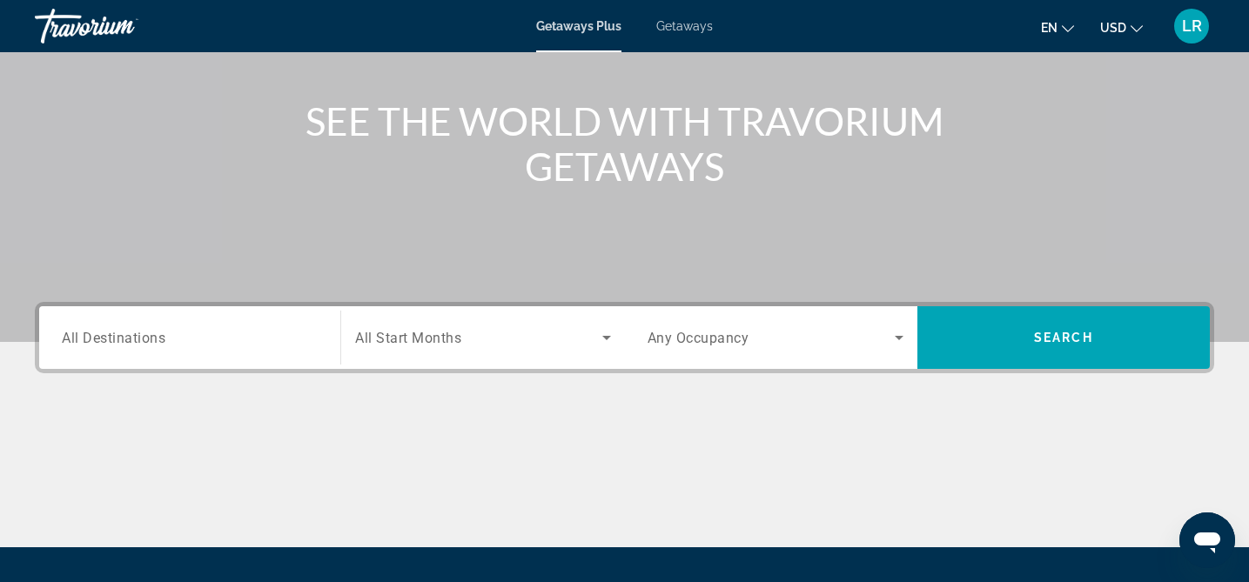
scroll to position [175, 0]
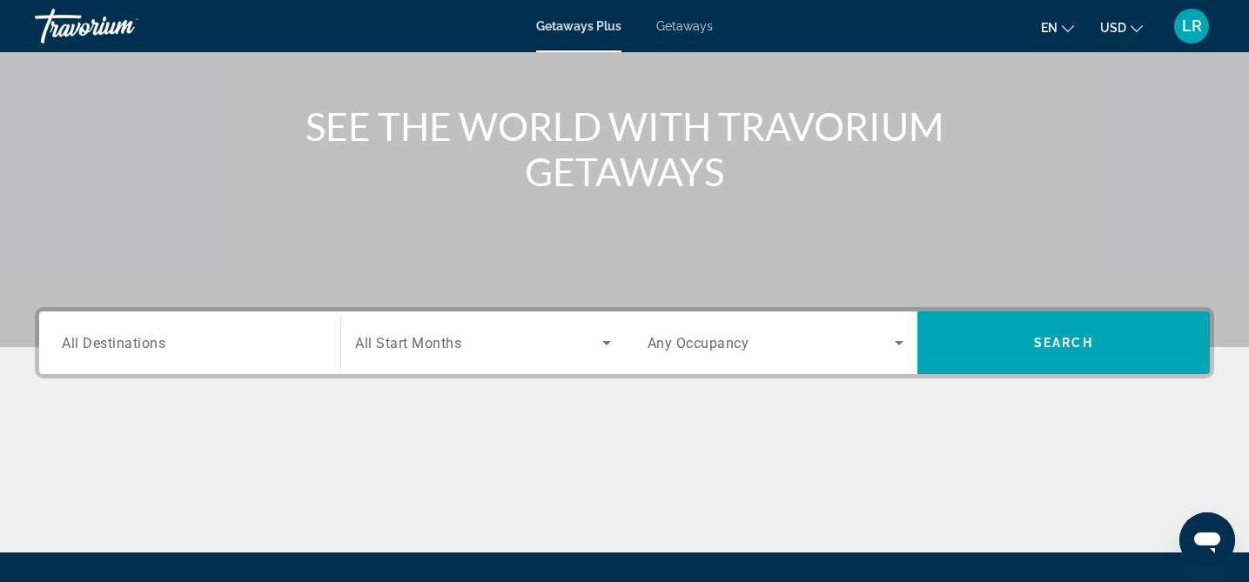
click at [101, 344] on span "All Destinations" at bounding box center [114, 342] width 104 height 17
click at [101, 344] on input "Destination All Destinations" at bounding box center [190, 343] width 256 height 21
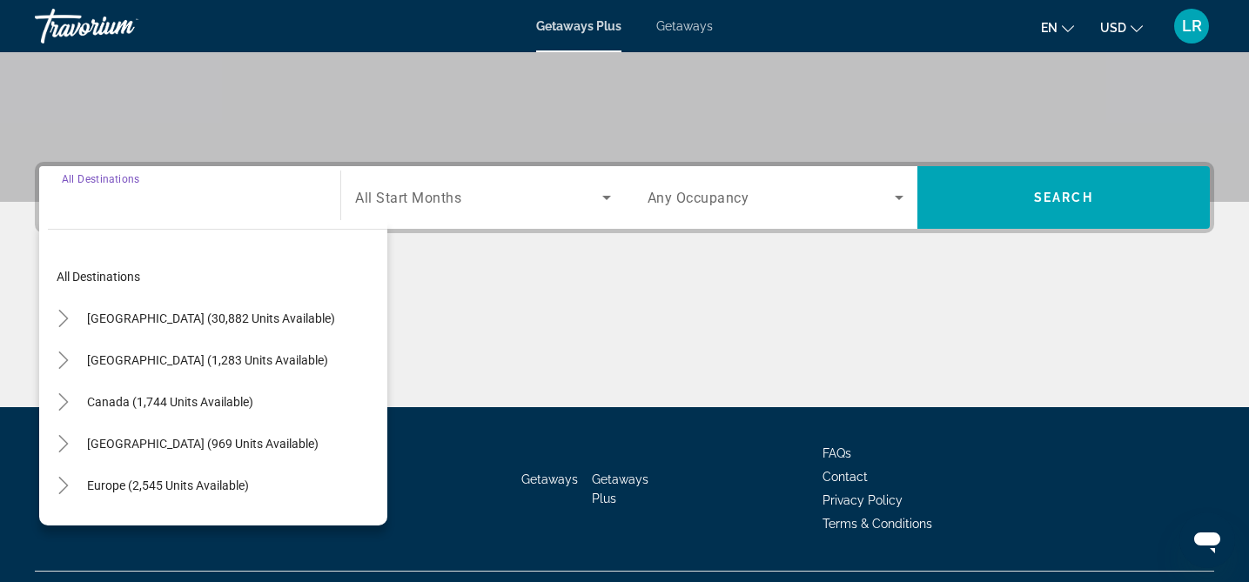
scroll to position [359, 0]
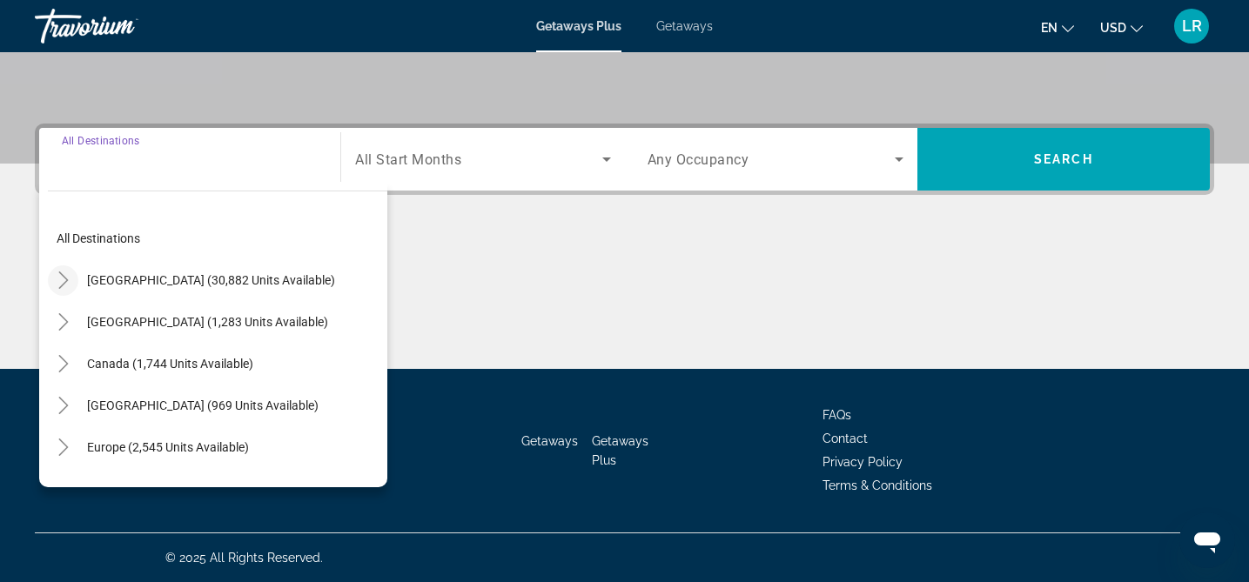
click at [64, 281] on icon "Toggle United States (30,882 units available)" at bounding box center [63, 280] width 17 height 17
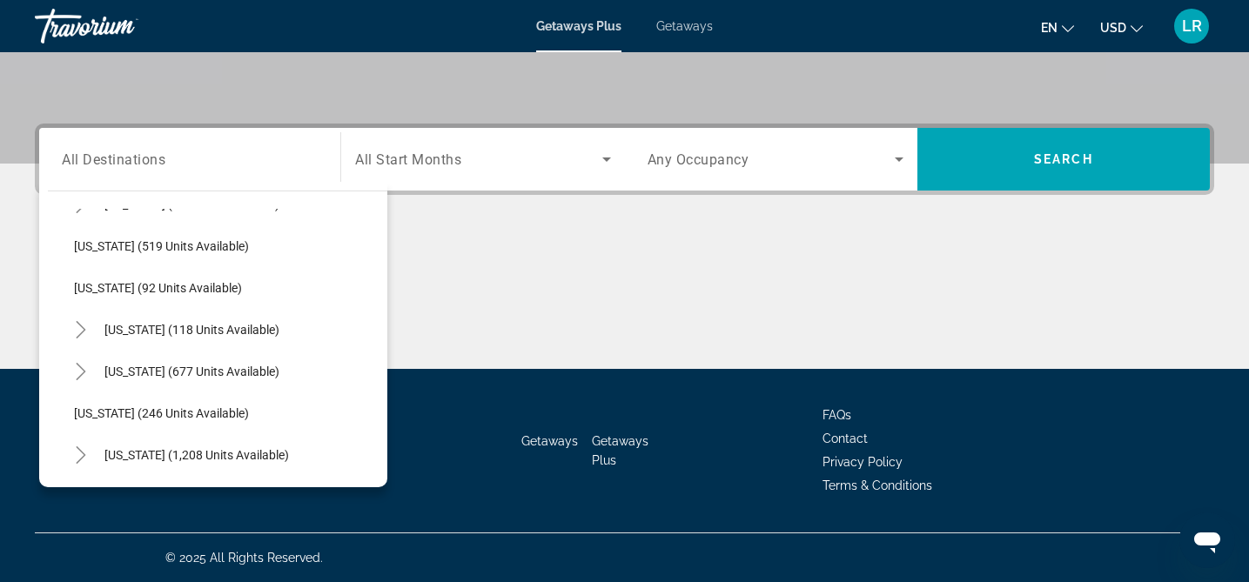
scroll to position [920, 0]
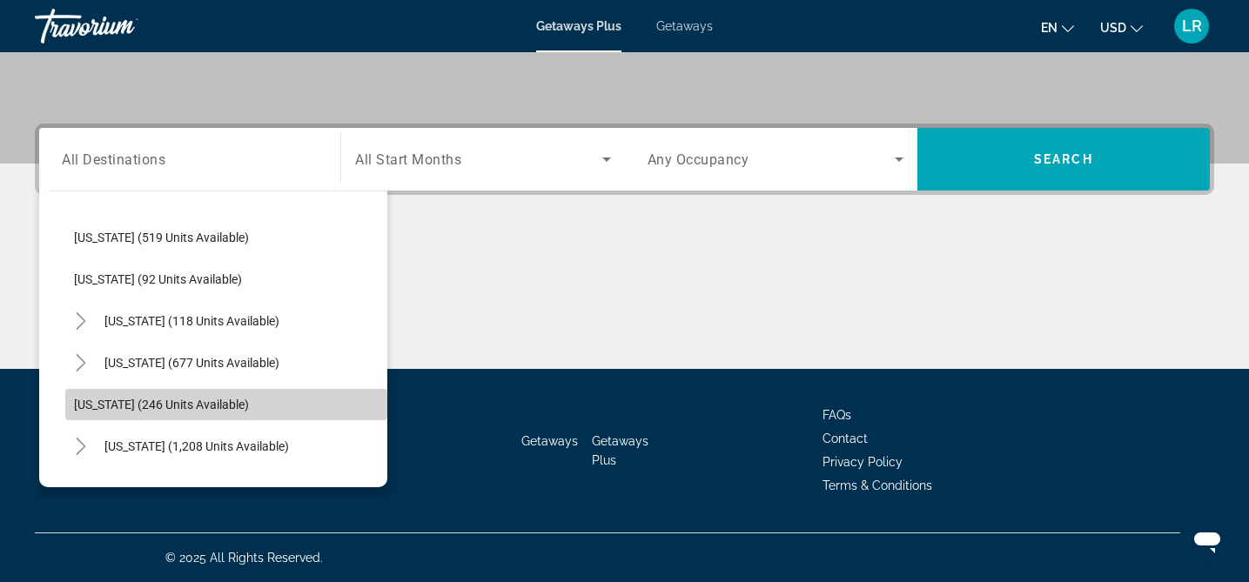
click at [104, 399] on span "Oregon (246 units available)" at bounding box center [161, 405] width 175 height 14
type input "**********"
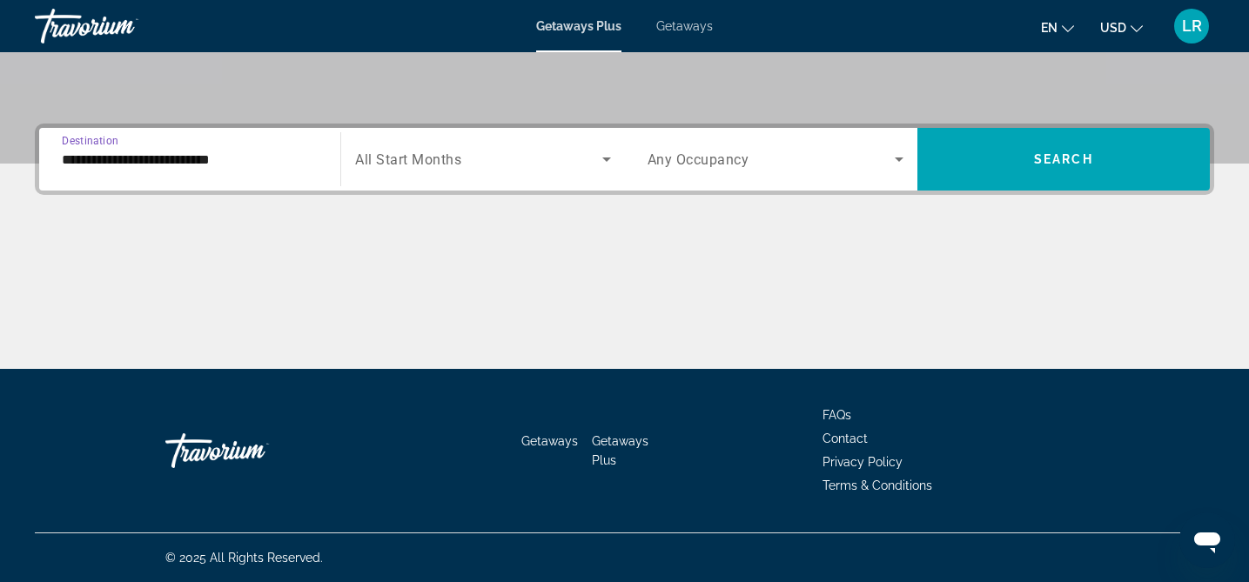
click at [900, 158] on icon "Search widget" at bounding box center [899, 160] width 9 height 4
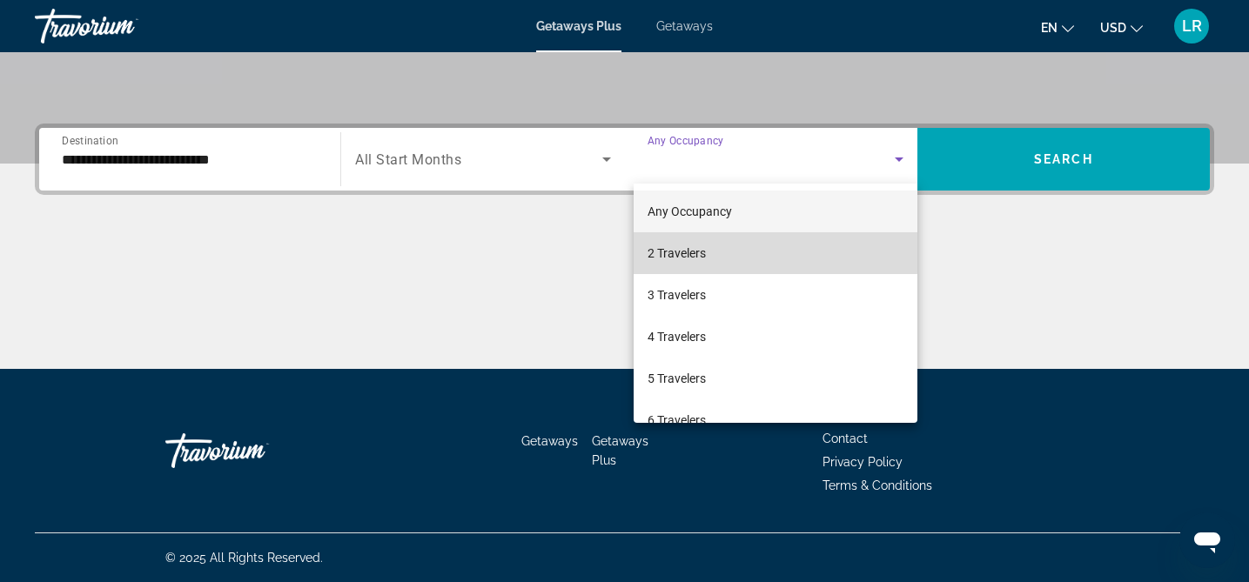
click at [672, 252] on span "2 Travelers" at bounding box center [676, 253] width 58 height 21
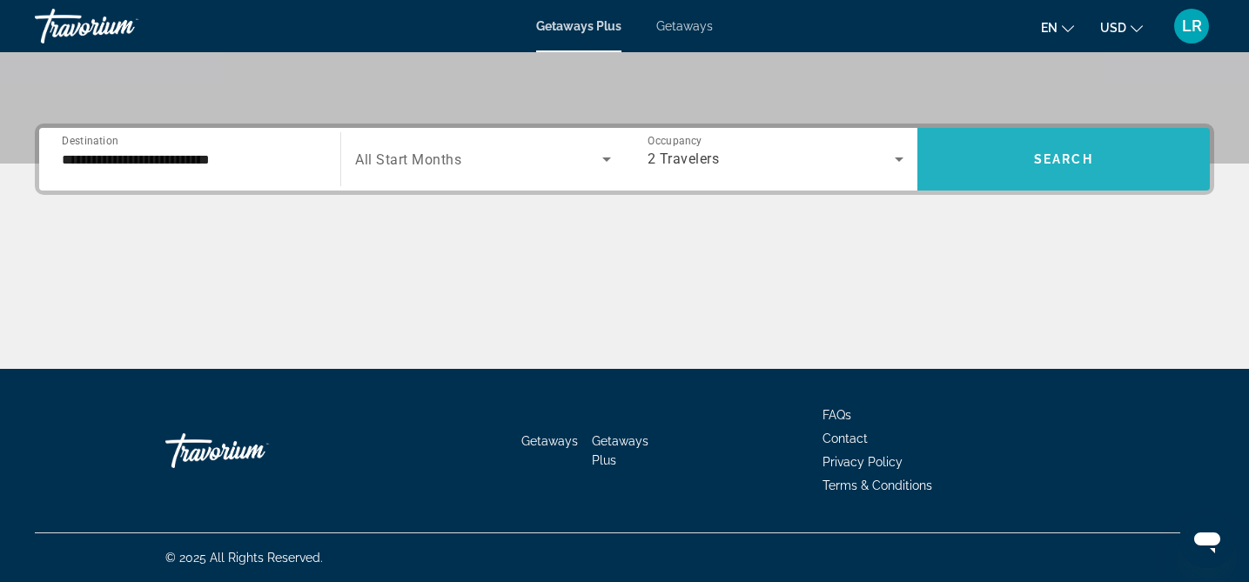
click at [1063, 164] on span "Search" at bounding box center [1063, 159] width 59 height 14
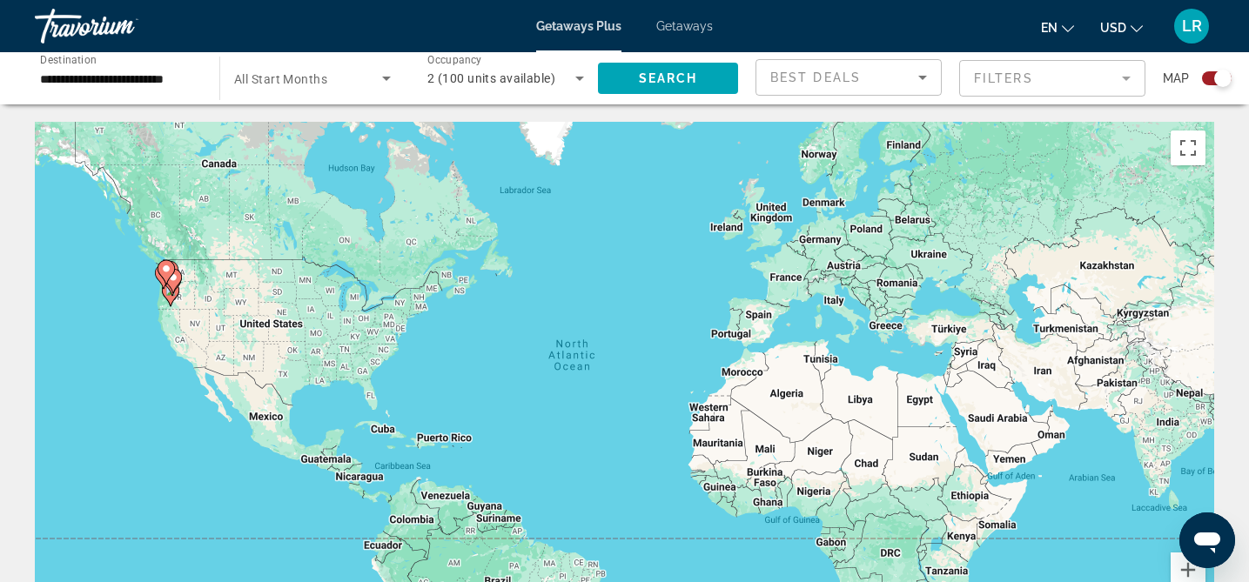
click at [1127, 77] on mat-form-field "Filters" at bounding box center [1052, 78] width 186 height 37
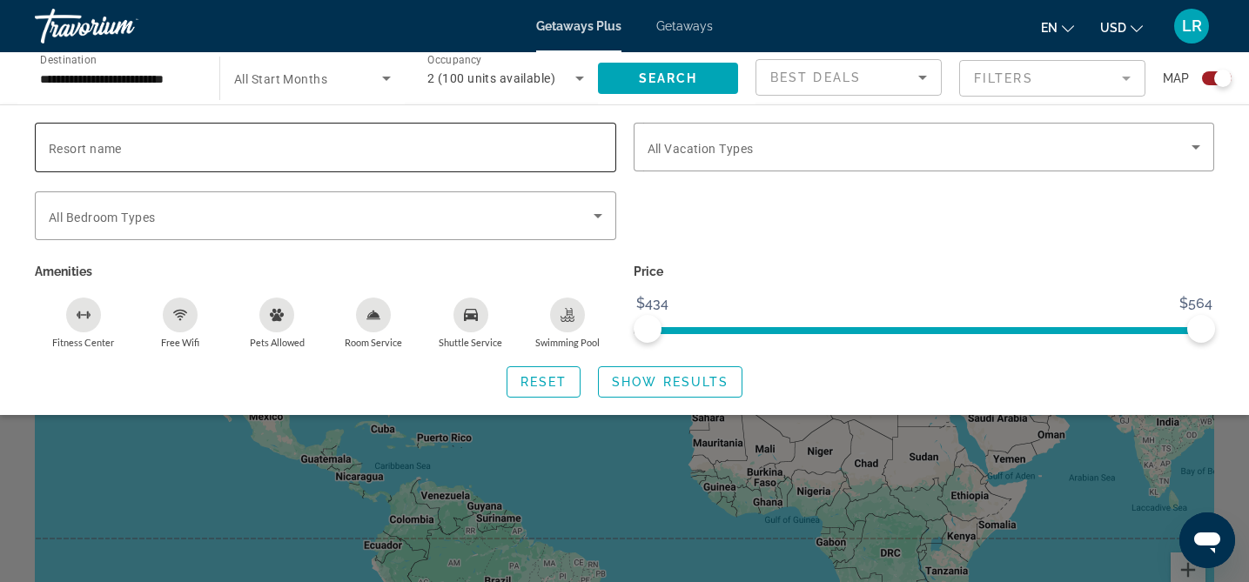
click at [52, 153] on span "Resort name" at bounding box center [85, 149] width 73 height 14
click at [52, 153] on input "Resort name" at bounding box center [325, 147] width 553 height 21
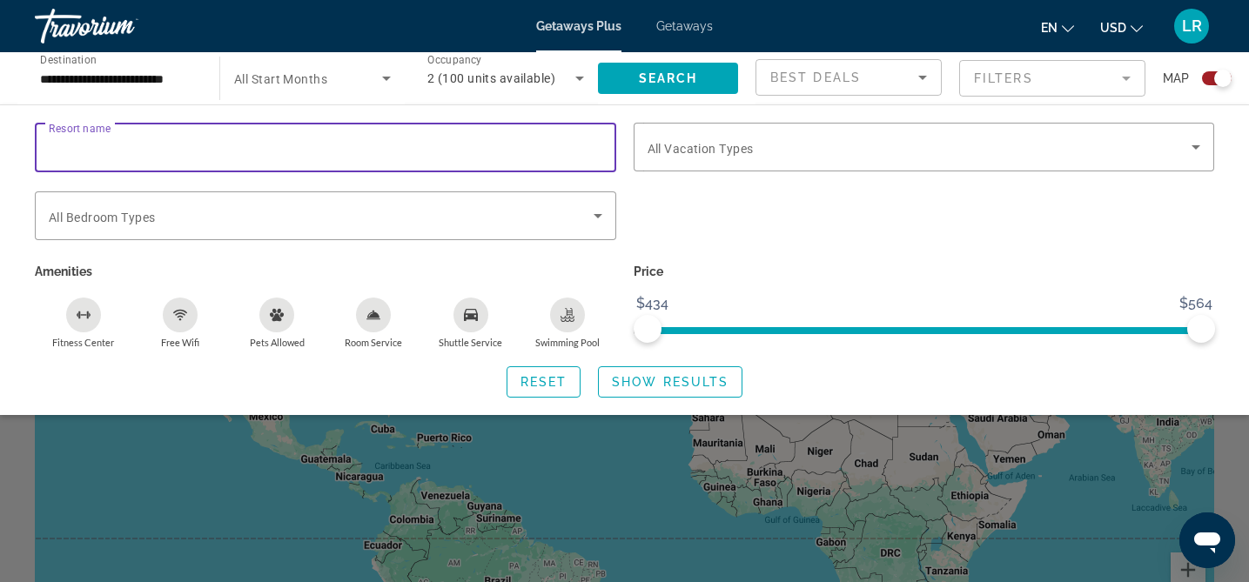
paste input "**********"
type input "**********"
click at [655, 378] on span "Show Results" at bounding box center [670, 382] width 117 height 14
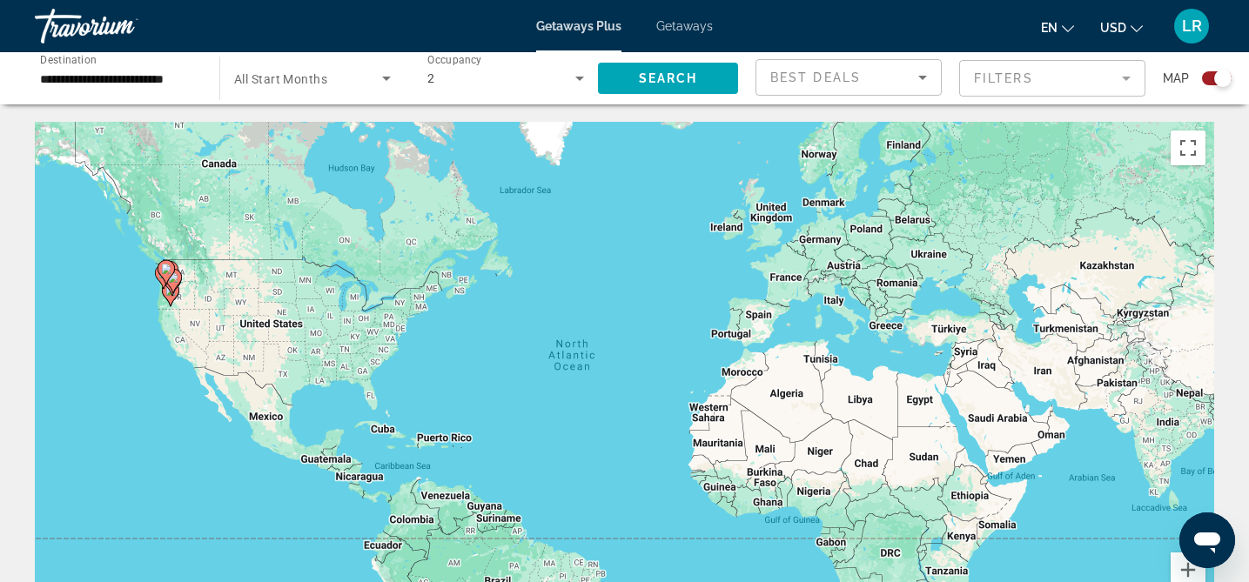
click at [1137, 77] on mat-form-field "Filters" at bounding box center [1052, 78] width 186 height 37
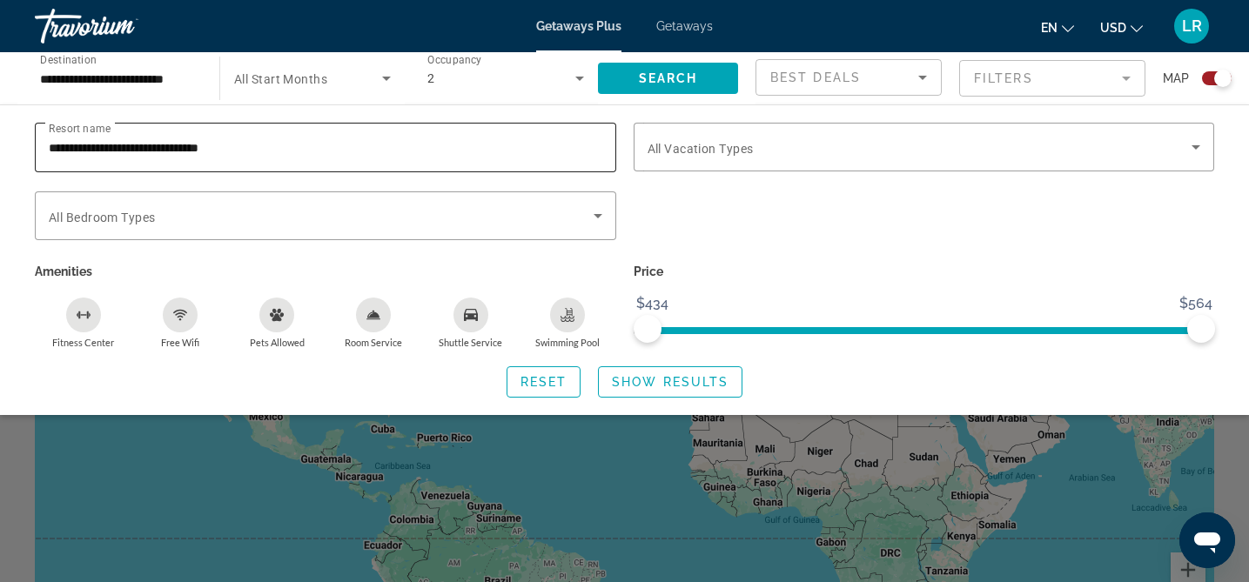
click at [316, 129] on div "**********" at bounding box center [325, 148] width 553 height 50
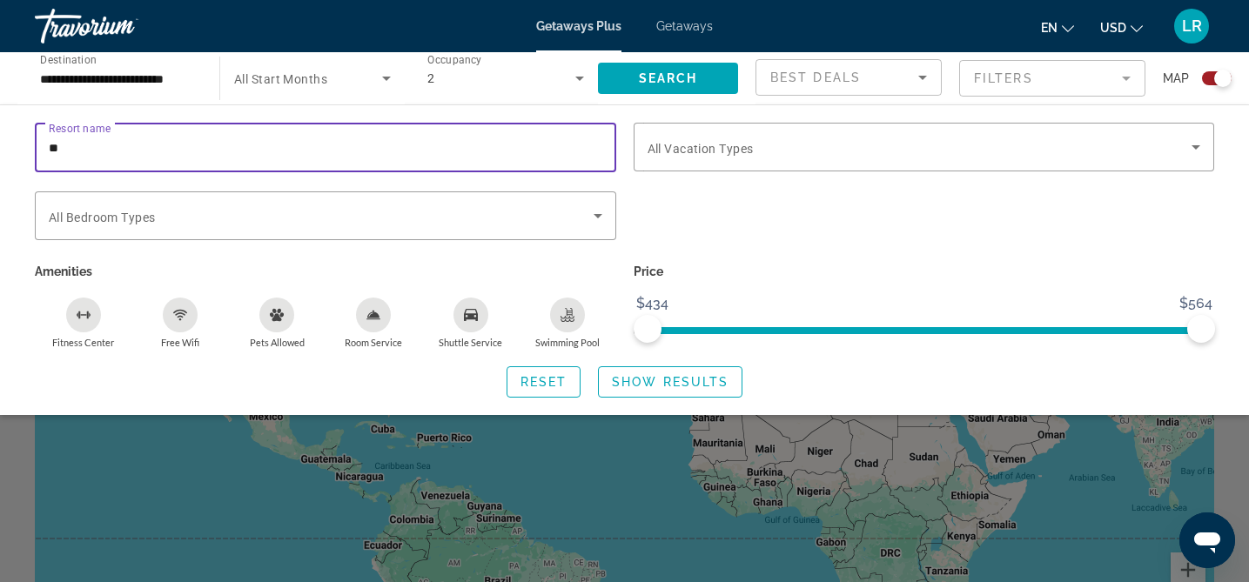
type input "*"
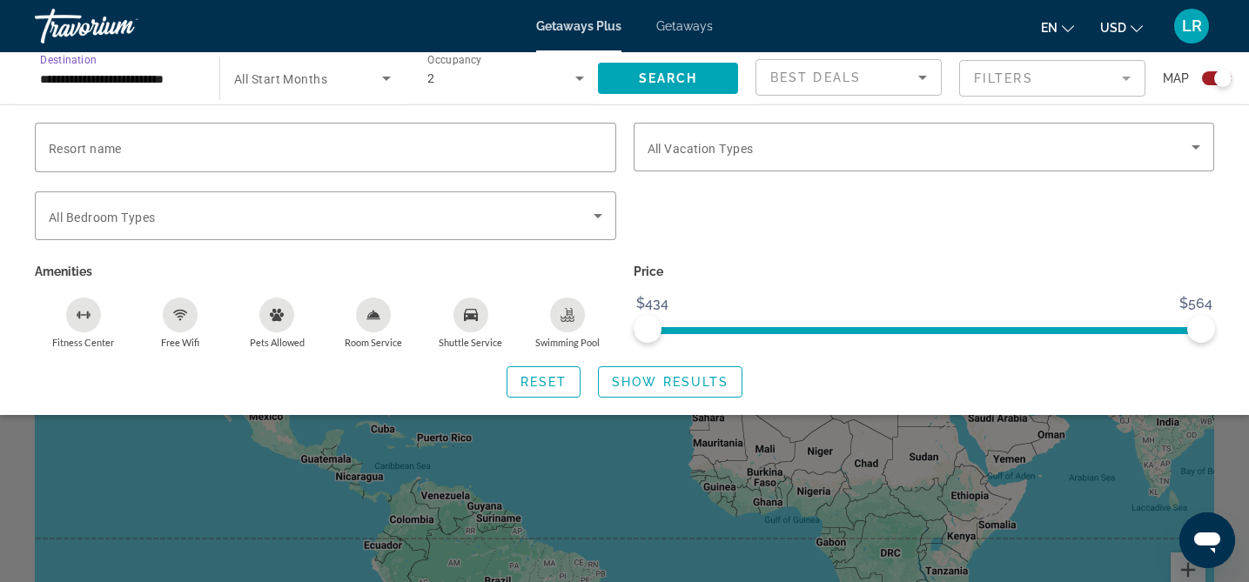
click at [171, 70] on input "**********" at bounding box center [118, 79] width 157 height 21
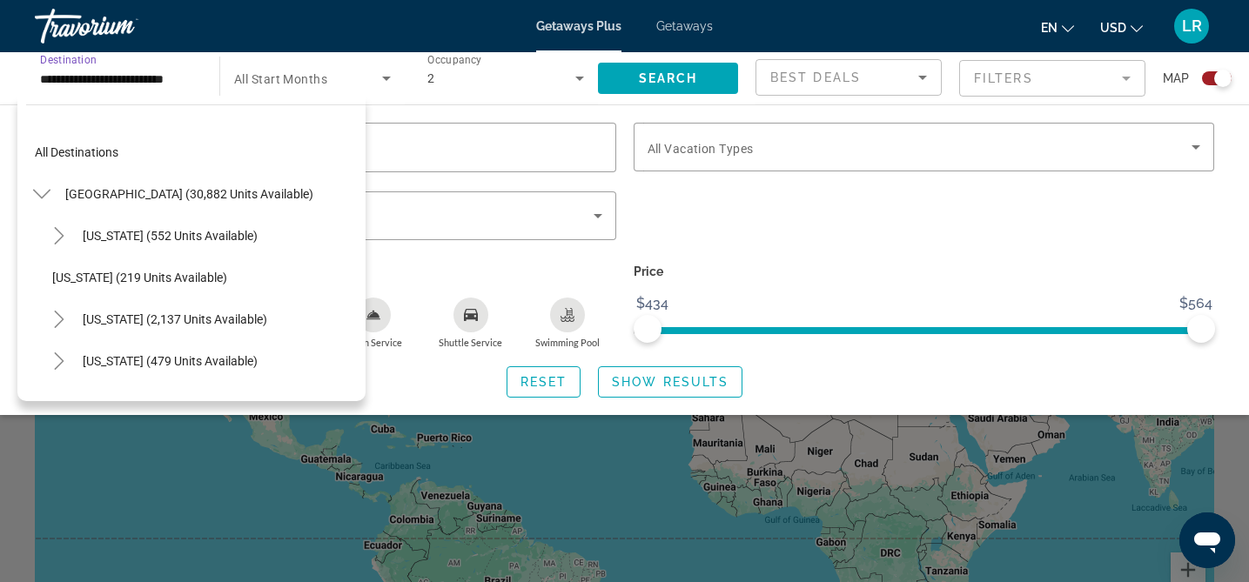
scroll to position [981, 0]
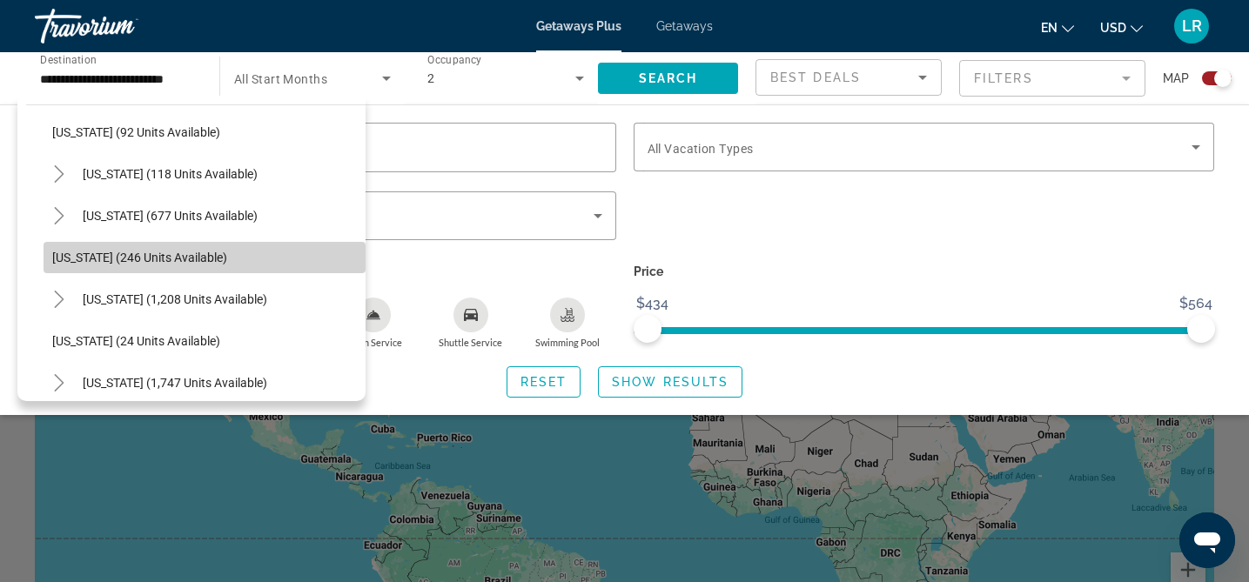
click at [97, 261] on span "Oregon (246 units available)" at bounding box center [139, 258] width 175 height 14
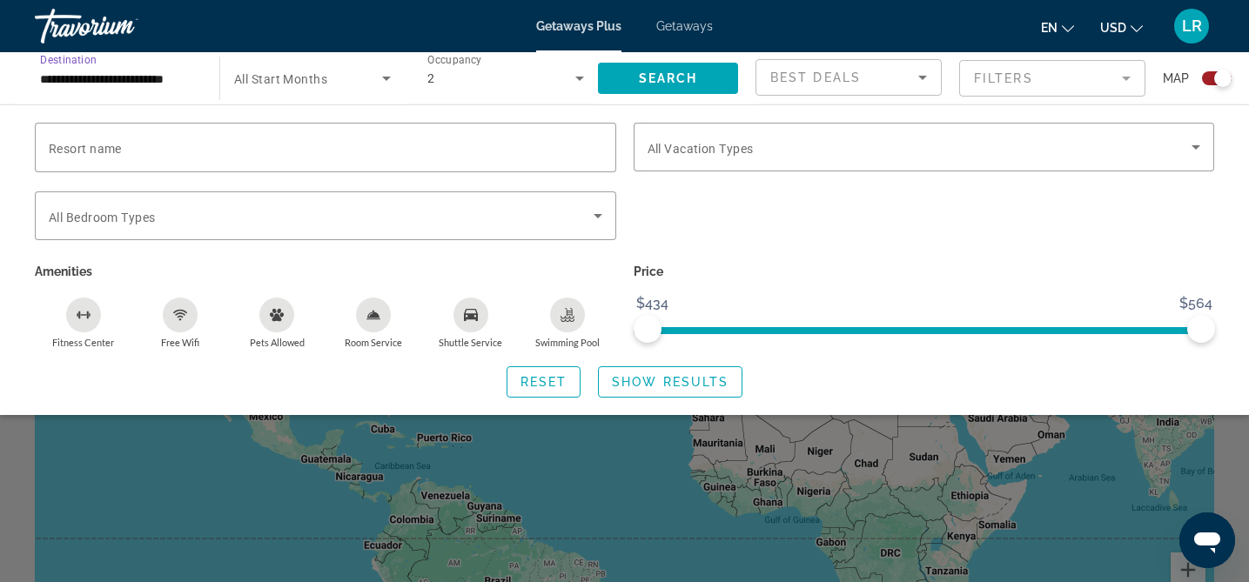
click at [212, 58] on div "Start Month All Start Months" at bounding box center [308, 78] width 194 height 52
click at [220, 70] on div "Start Month All Start Months" at bounding box center [312, 78] width 184 height 49
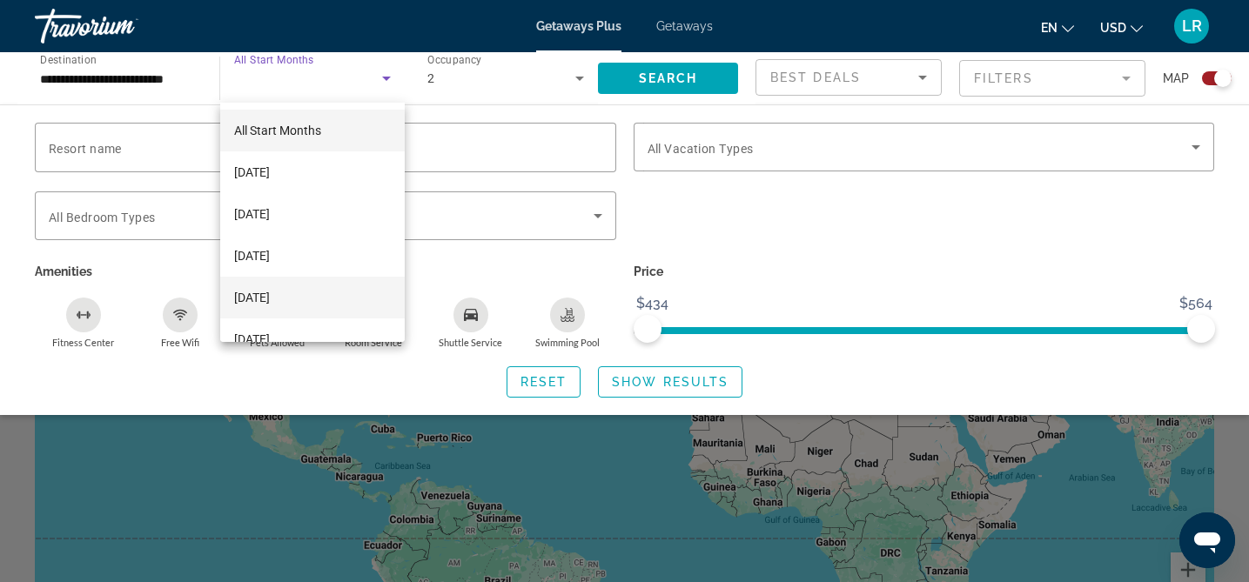
click at [270, 290] on span "[DATE]" at bounding box center [252, 297] width 36 height 21
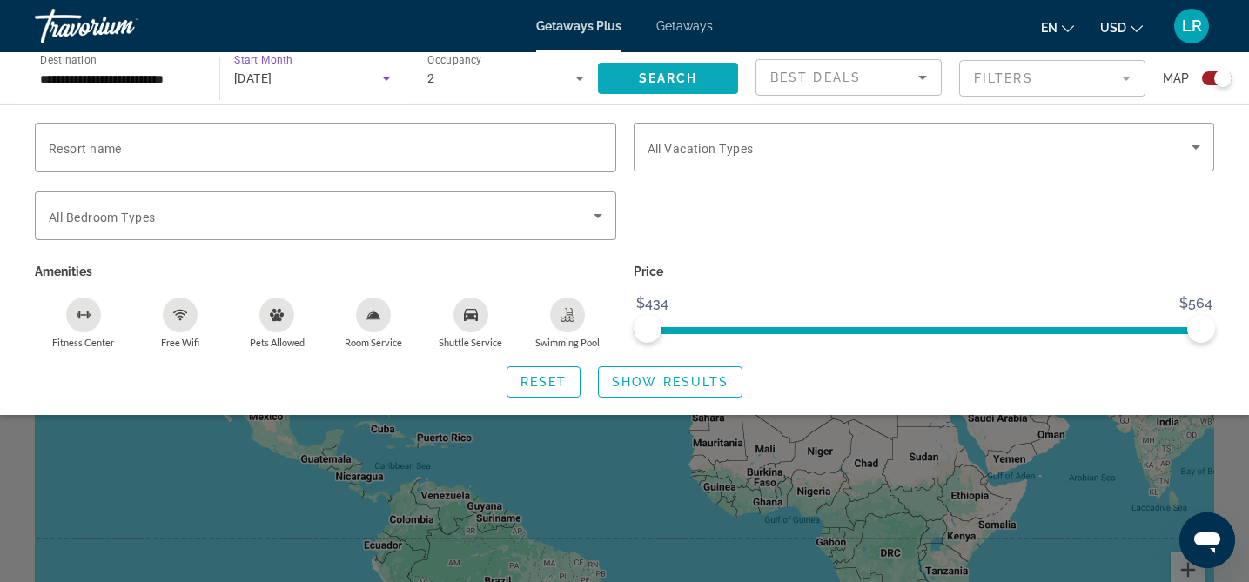
click at [652, 79] on span "Search" at bounding box center [668, 78] width 59 height 14
click at [656, 77] on span "Search" at bounding box center [668, 78] width 59 height 14
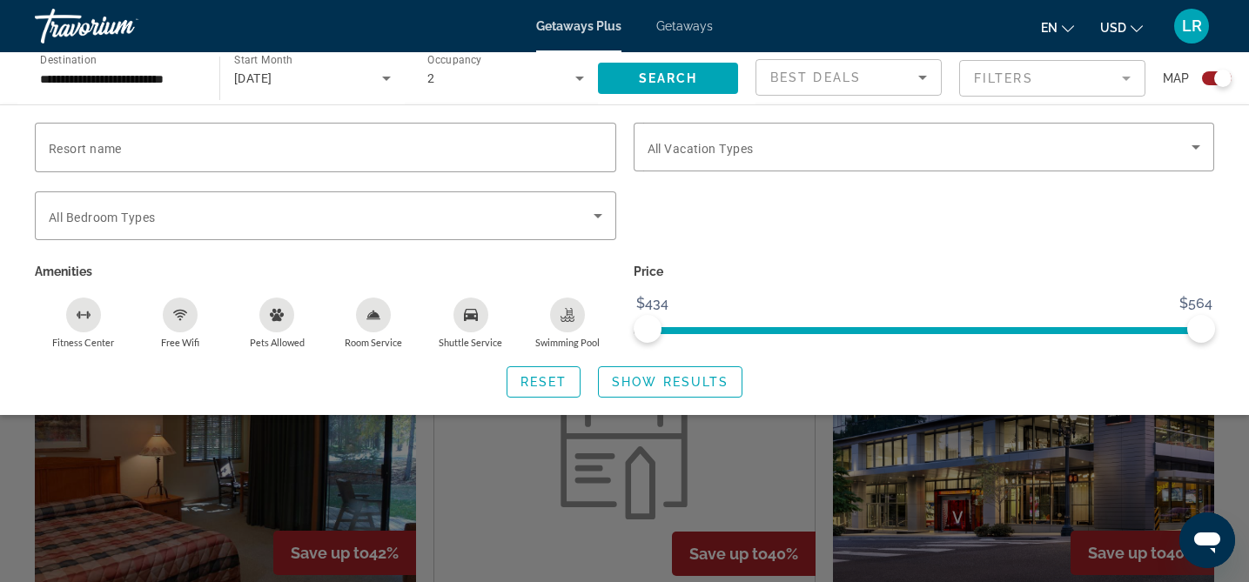
scroll to position [511, 0]
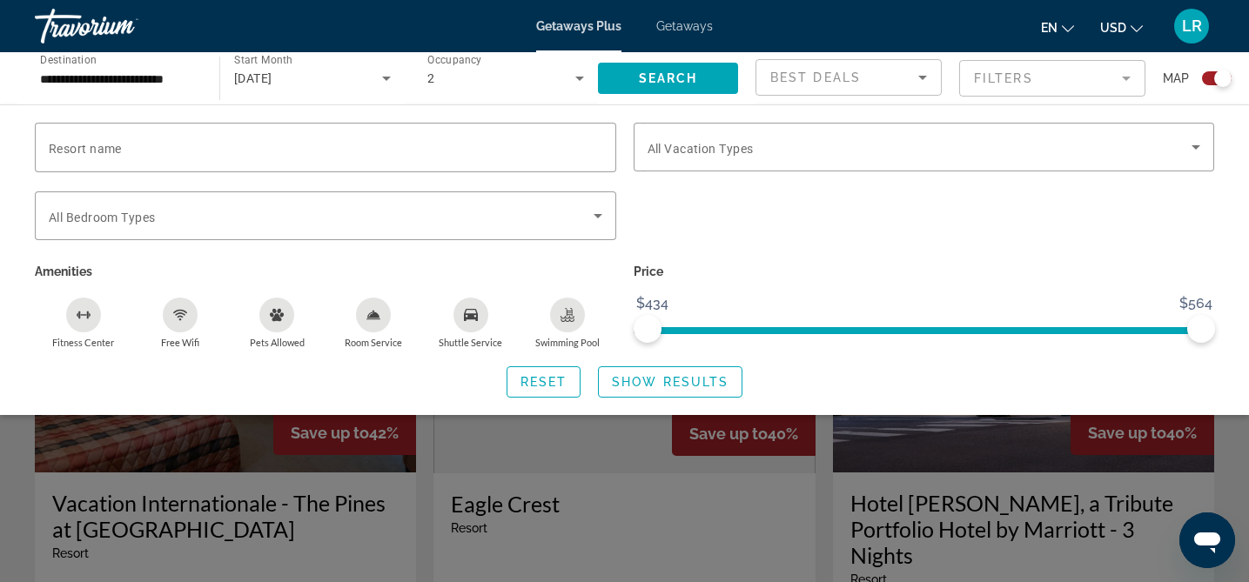
click at [628, 530] on div "Search widget" at bounding box center [624, 421] width 1249 height 321
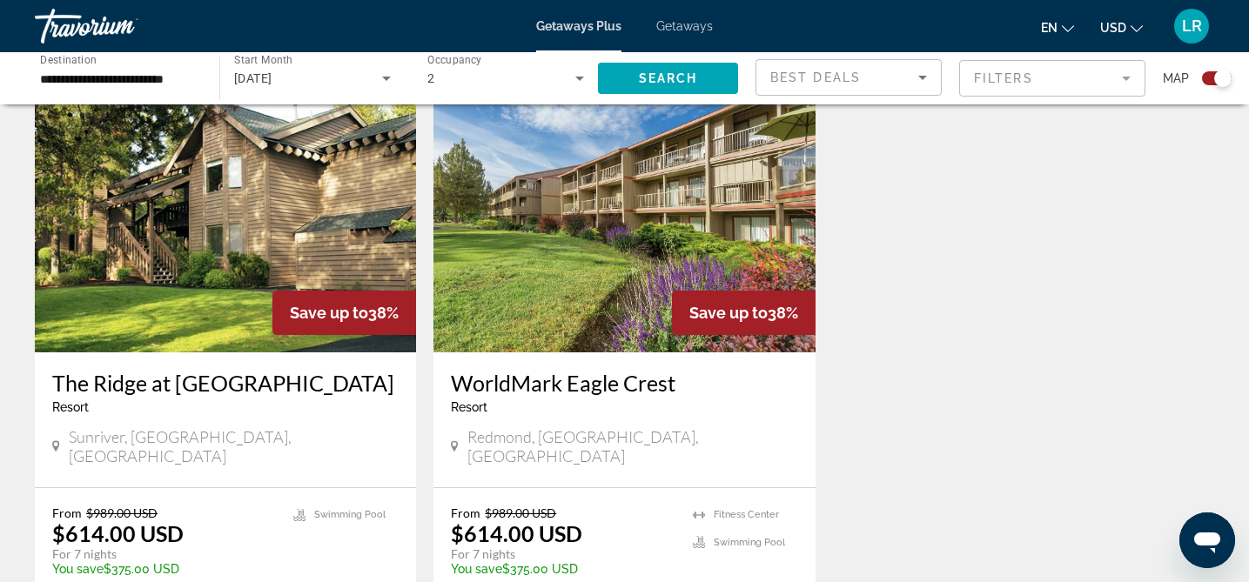
scroll to position [0, 0]
